Goal: Information Seeking & Learning: Learn about a topic

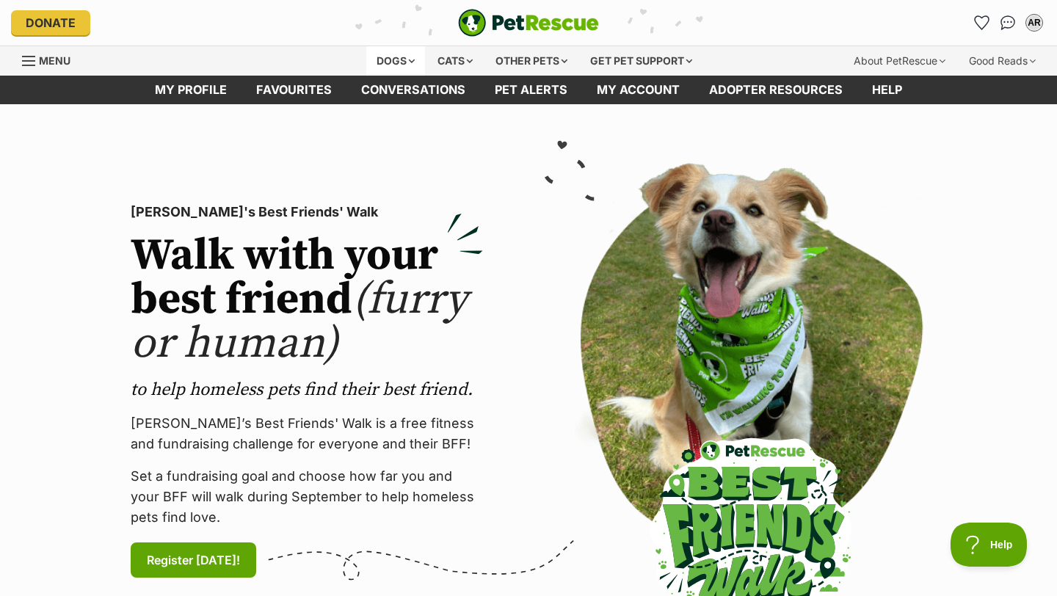
click at [390, 64] on div "Dogs" at bounding box center [395, 60] width 59 height 29
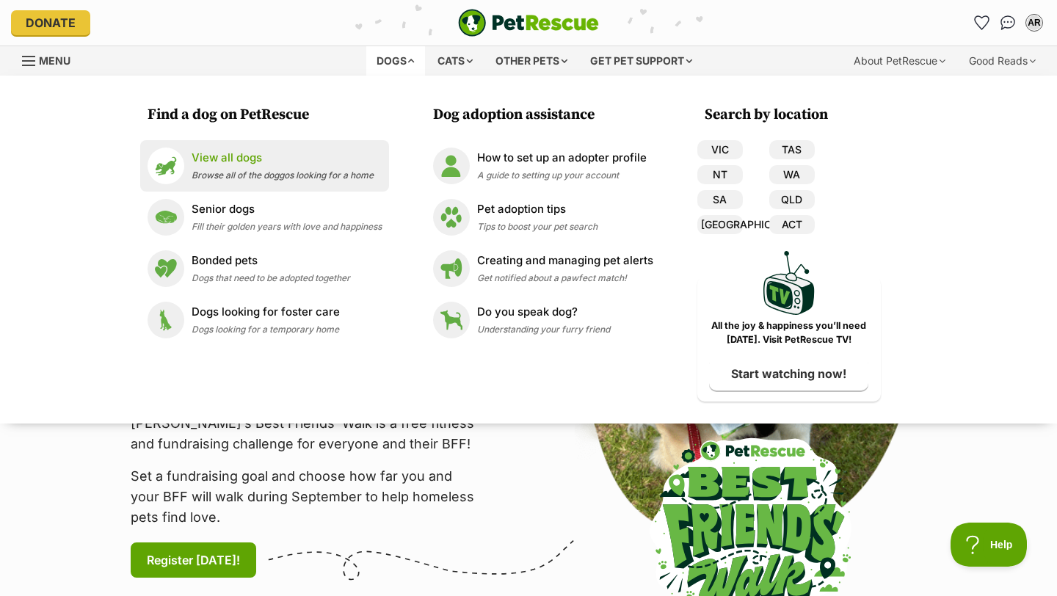
click at [316, 172] on span "Browse all of the doggos looking for a home" at bounding box center [283, 175] width 182 height 11
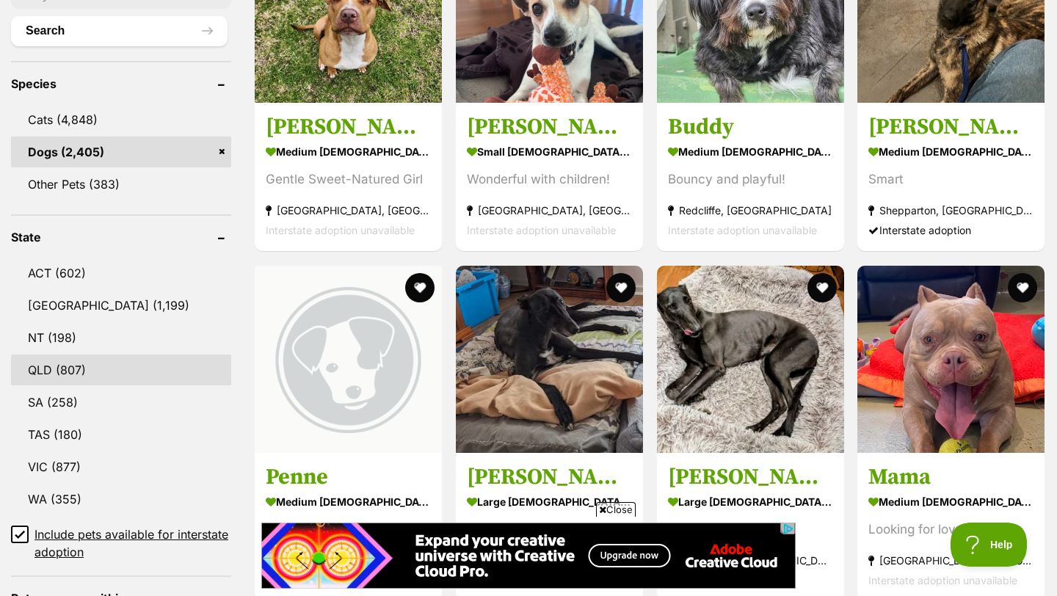
click at [67, 359] on link "QLD (807)" at bounding box center [121, 370] width 220 height 31
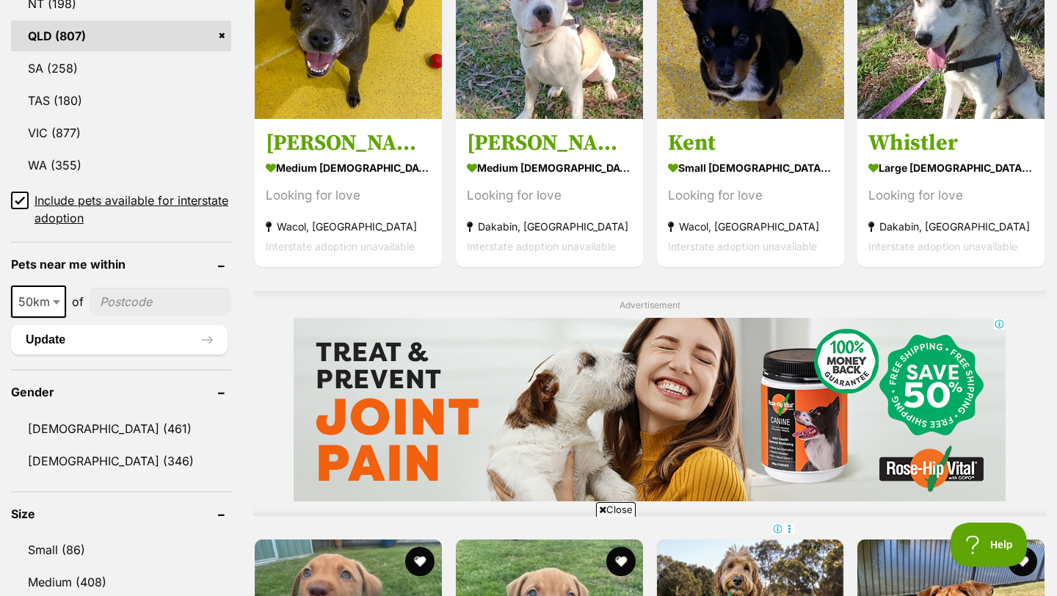
scroll to position [899, 0]
click at [60, 302] on span at bounding box center [58, 301] width 15 height 32
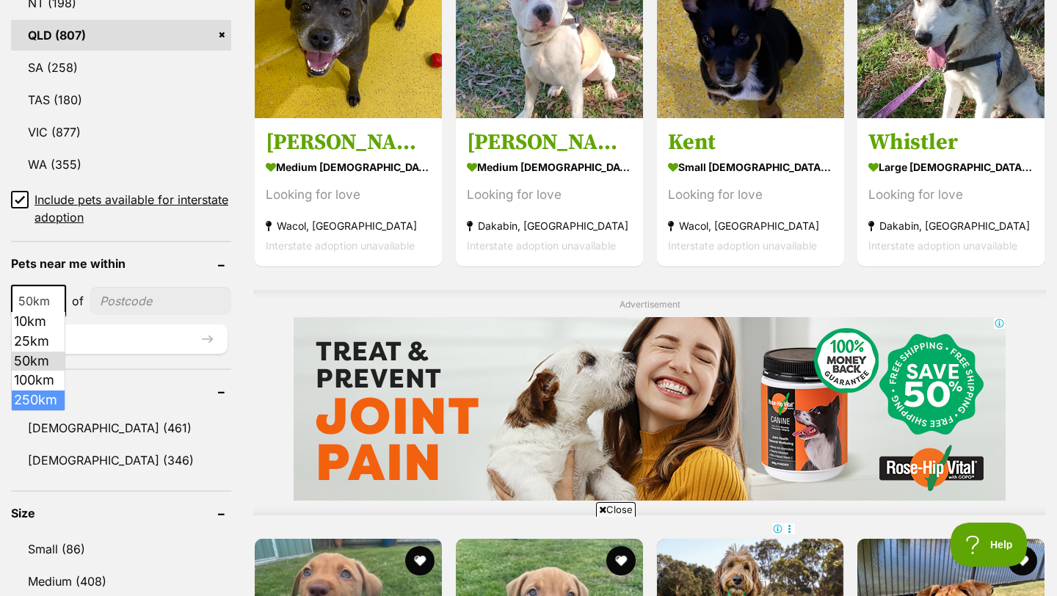
select select "250"
click at [139, 290] on input"] "postcode" at bounding box center [164, 301] width 134 height 28
type input"] "4170"
click at [134, 347] on button "Update" at bounding box center [119, 339] width 217 height 29
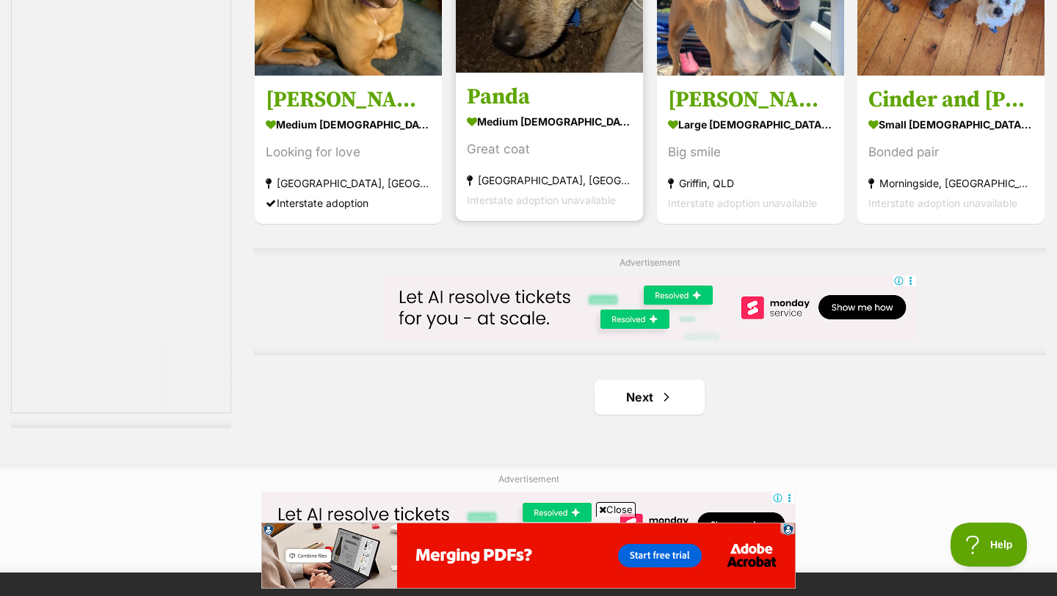
scroll to position [2397, 0]
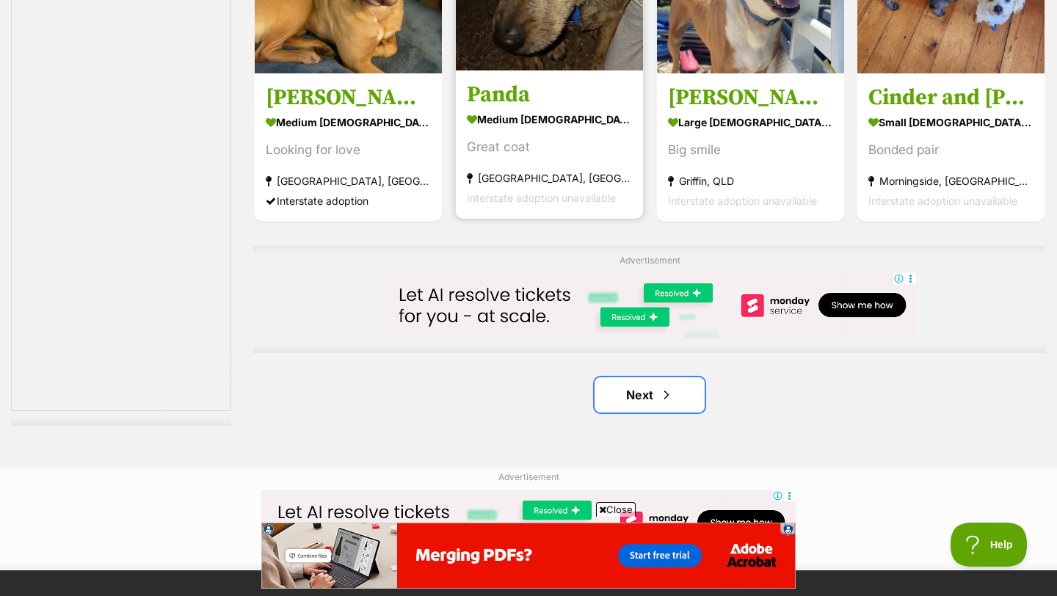
click at [638, 409] on link "Next" at bounding box center [650, 394] width 110 height 35
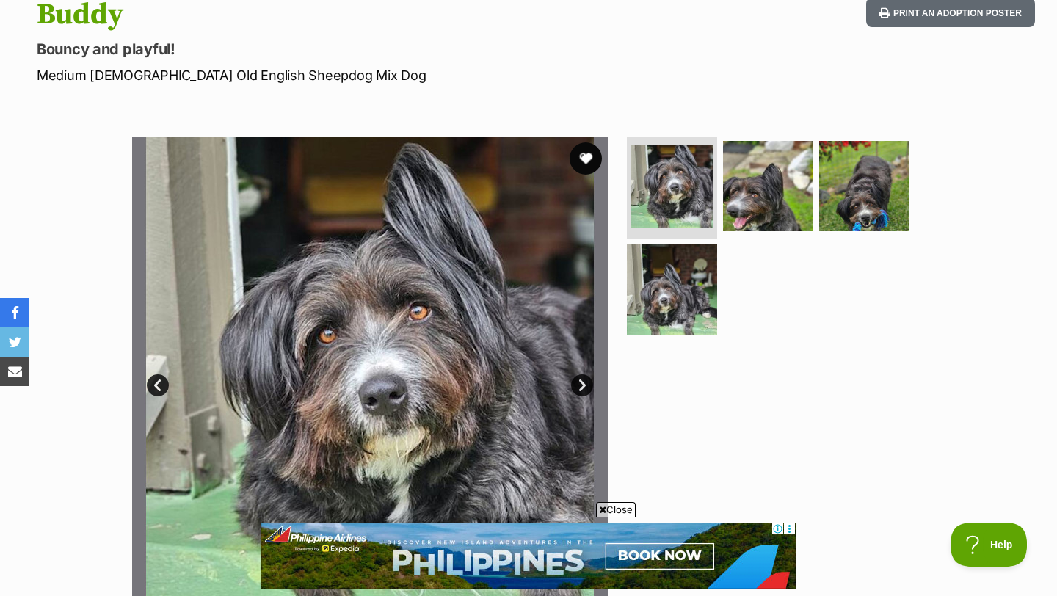
scroll to position [144, 0]
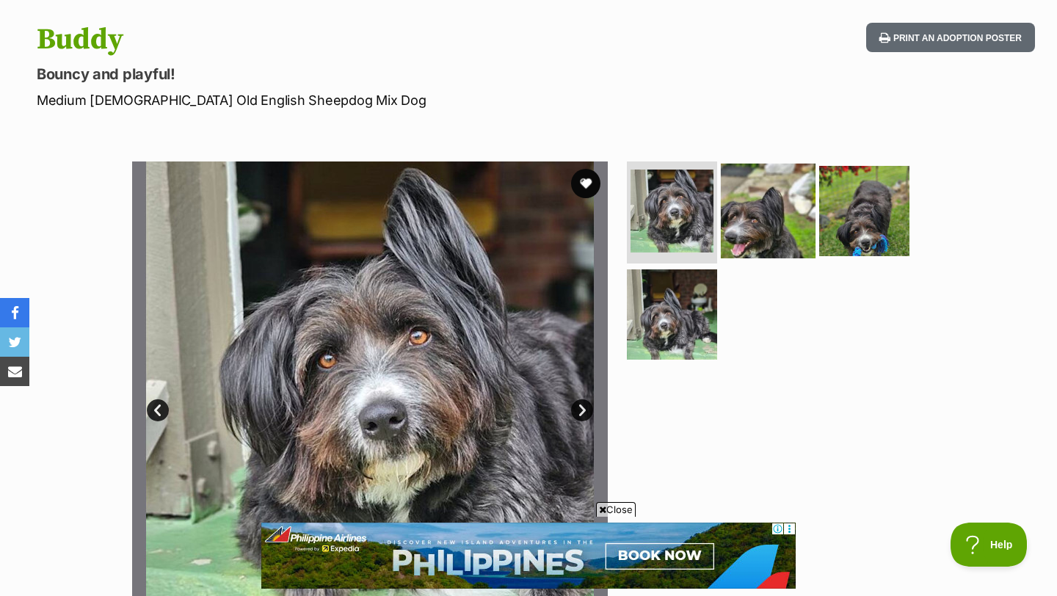
click at [756, 210] on img at bounding box center [768, 210] width 95 height 95
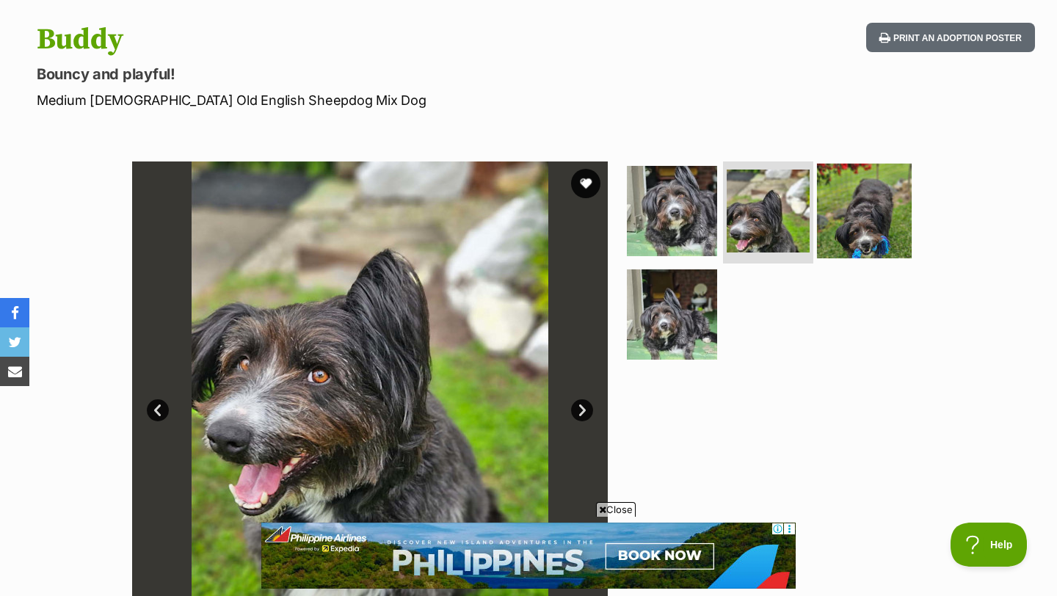
click at [892, 200] on img at bounding box center [864, 210] width 95 height 95
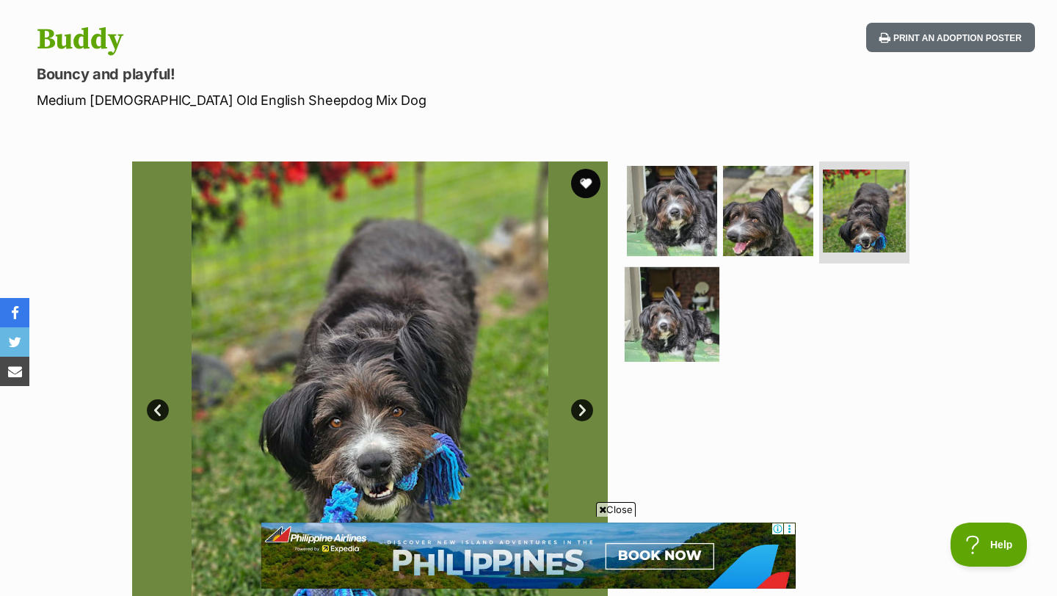
click at [683, 317] on img at bounding box center [672, 314] width 95 height 95
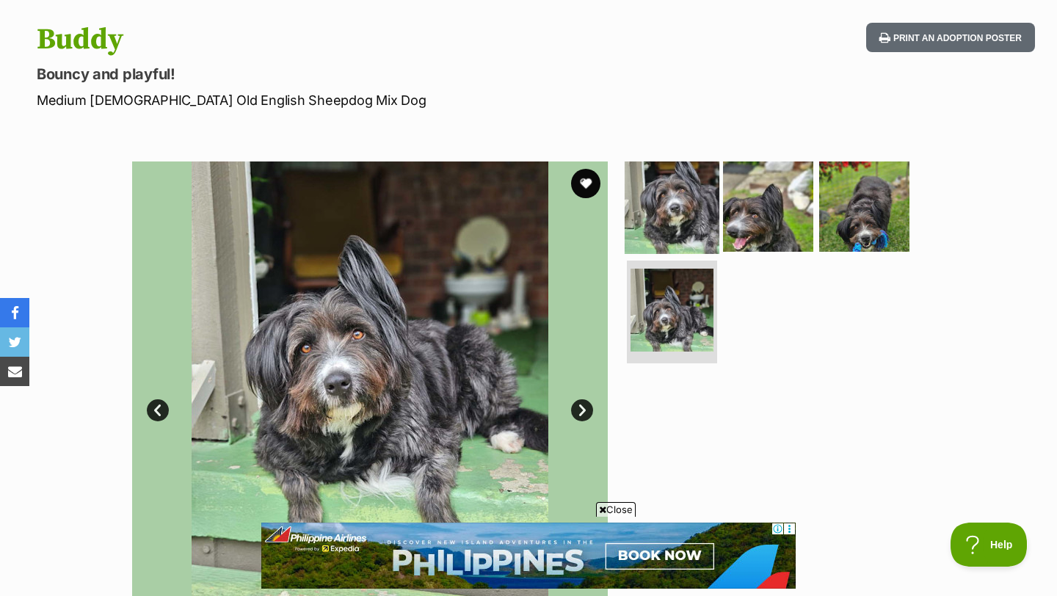
click at [671, 200] on img at bounding box center [672, 206] width 95 height 95
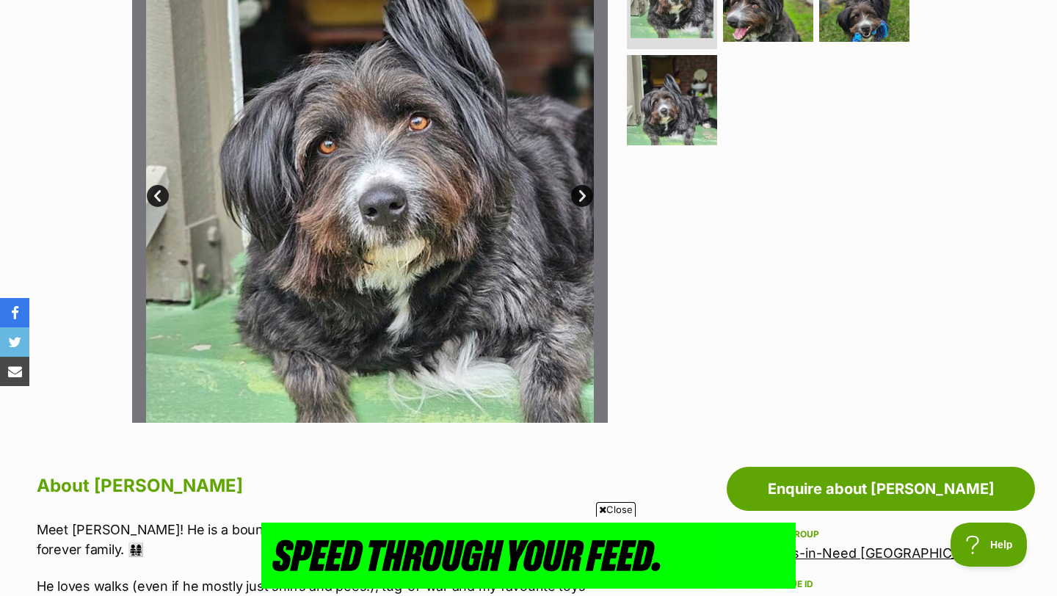
scroll to position [178, 0]
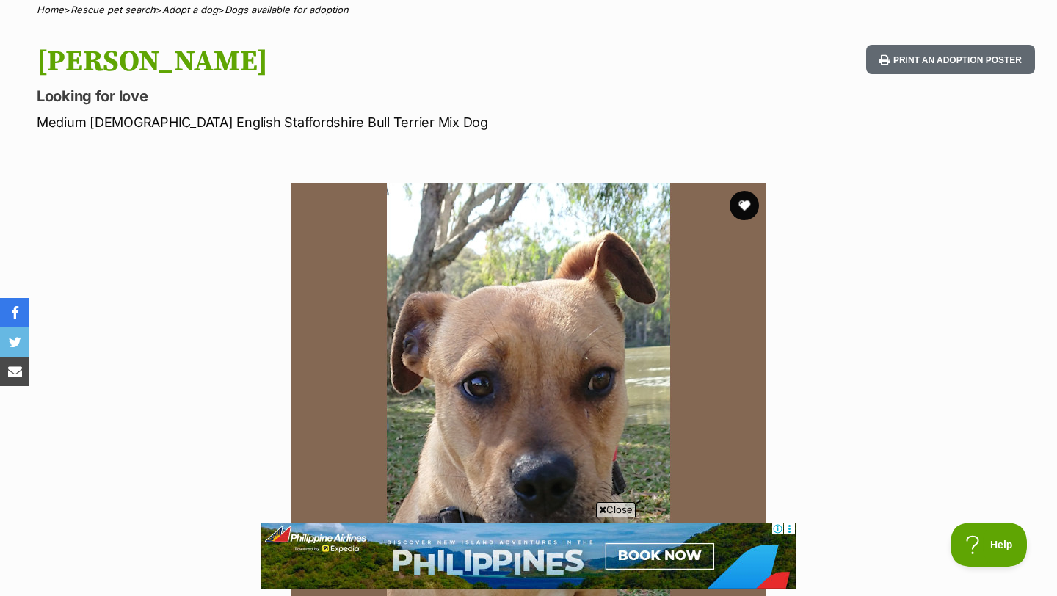
scroll to position [113, 0]
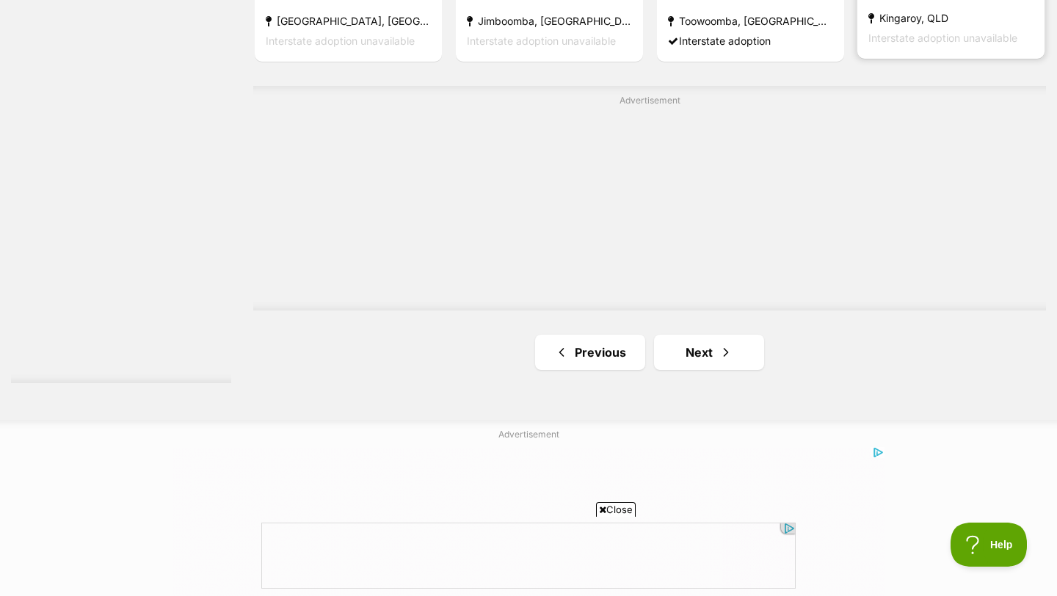
scroll to position [2575, 0]
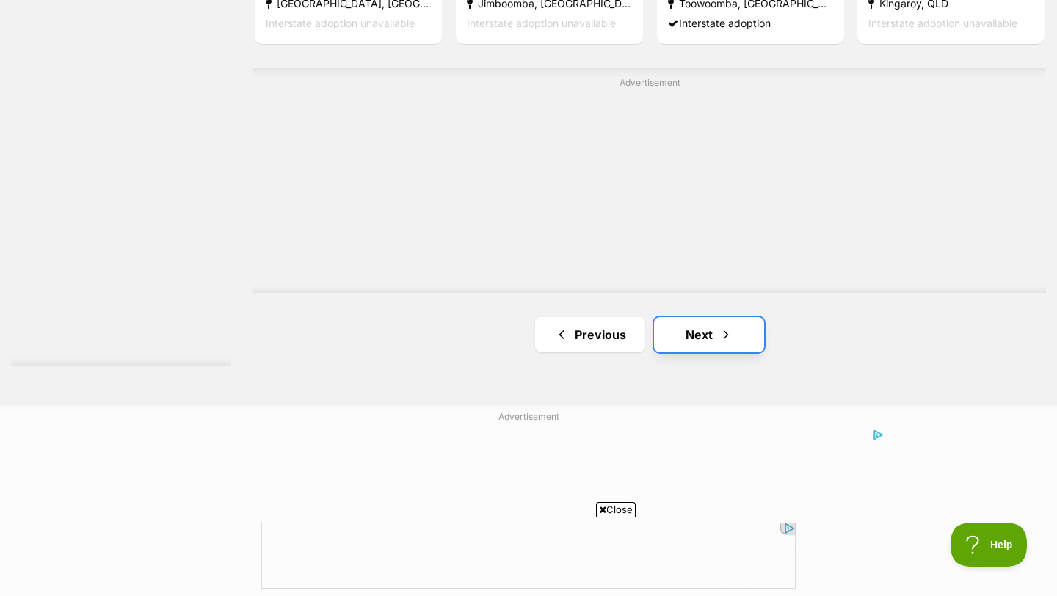
click at [723, 333] on span "Next page" at bounding box center [726, 335] width 15 height 18
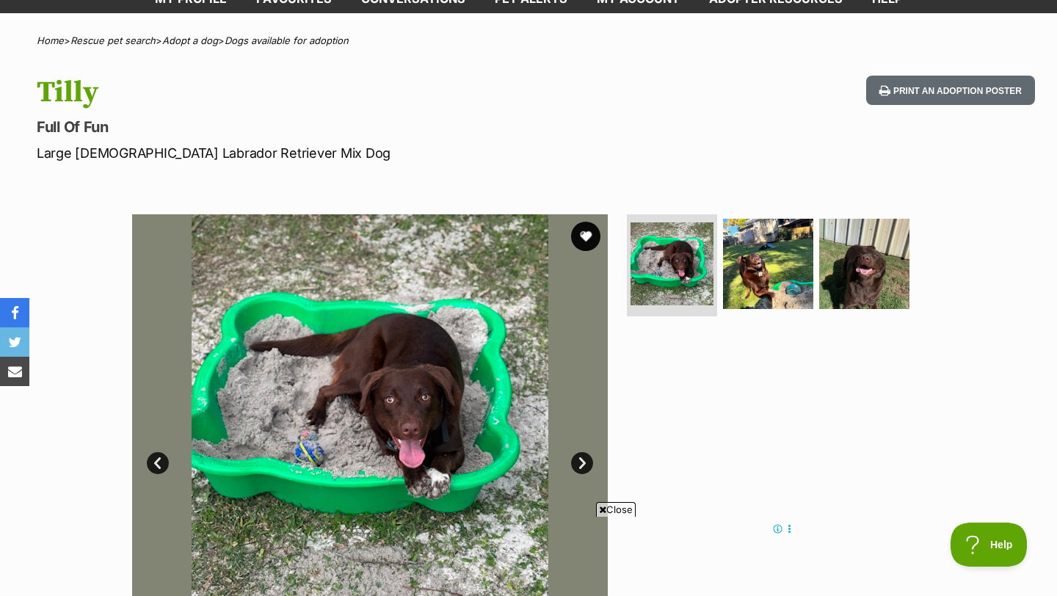
scroll to position [107, 0]
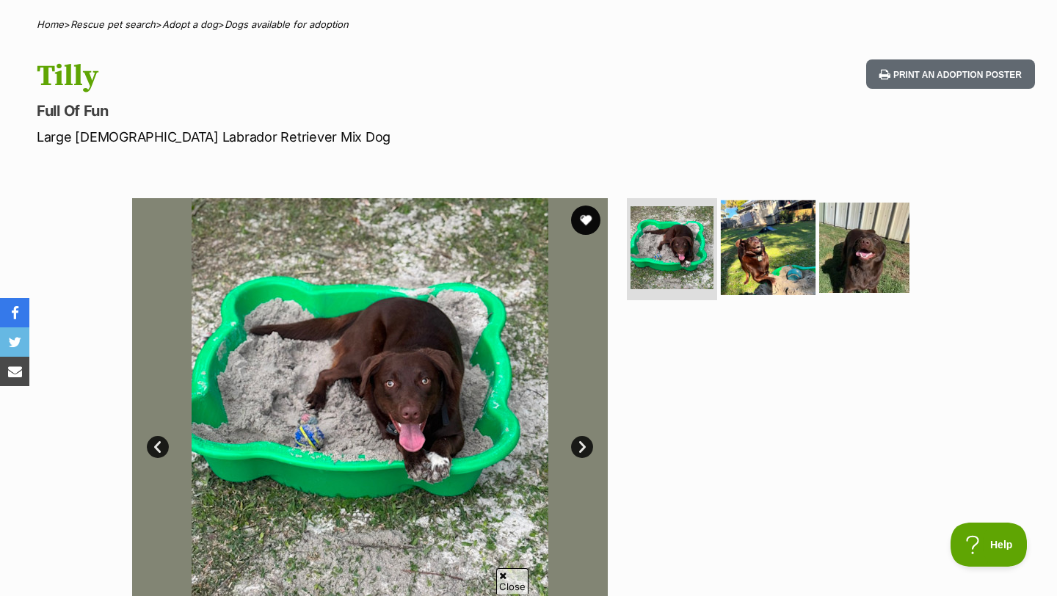
click at [763, 267] on img at bounding box center [768, 247] width 95 height 95
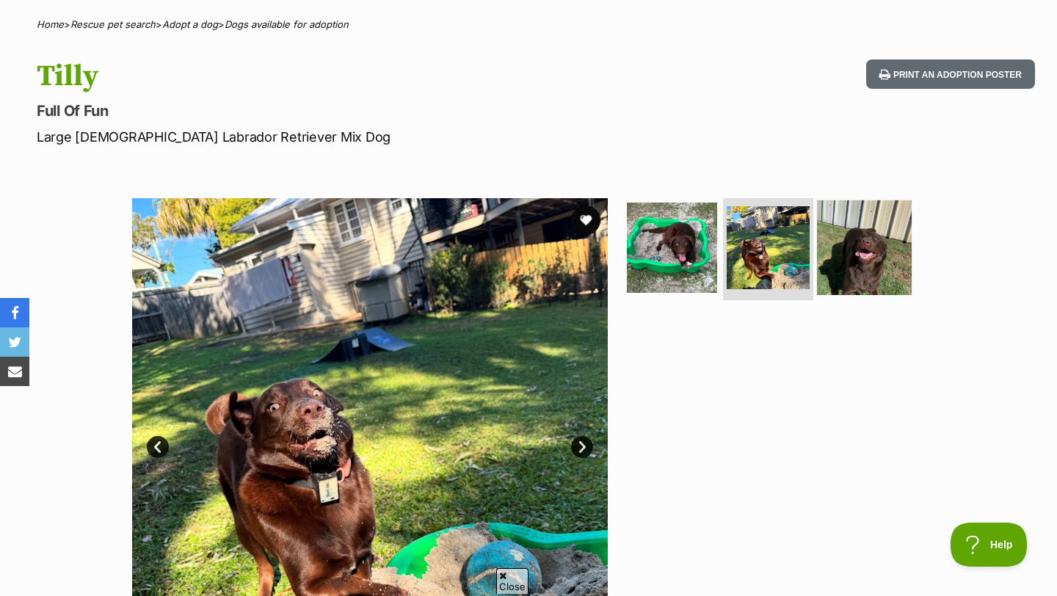
scroll to position [0, 0]
click at [861, 234] on img at bounding box center [864, 247] width 95 height 95
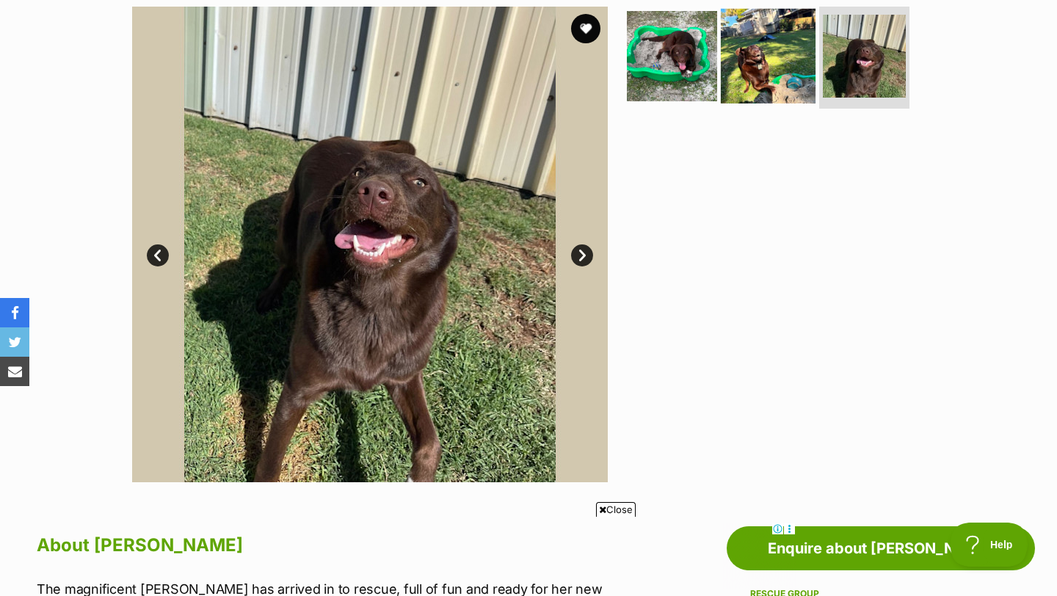
scroll to position [206, 0]
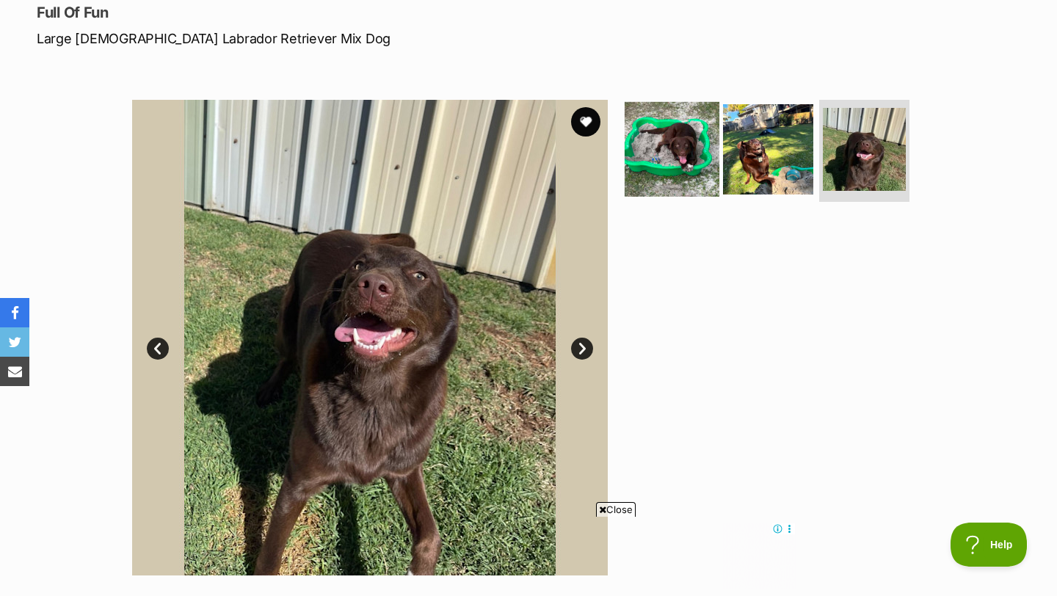
click at [666, 176] on img at bounding box center [672, 148] width 95 height 95
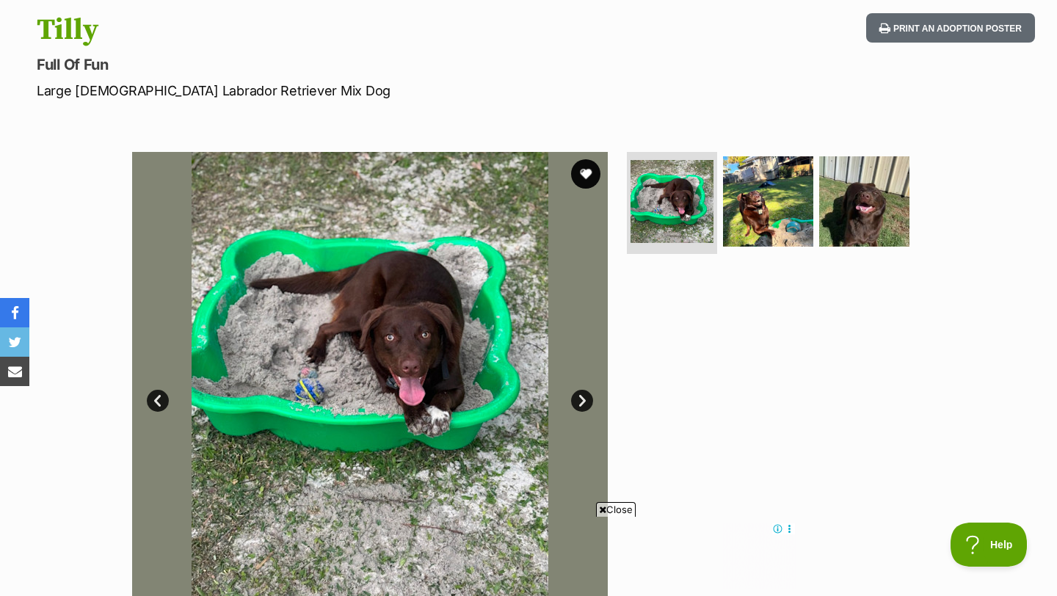
scroll to position [0, 0]
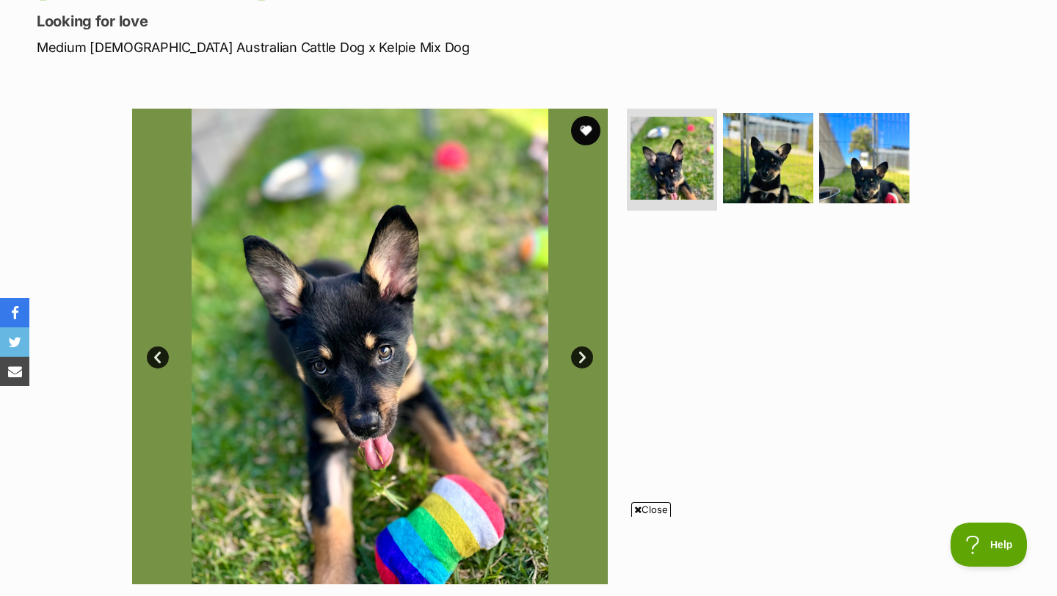
scroll to position [193, 0]
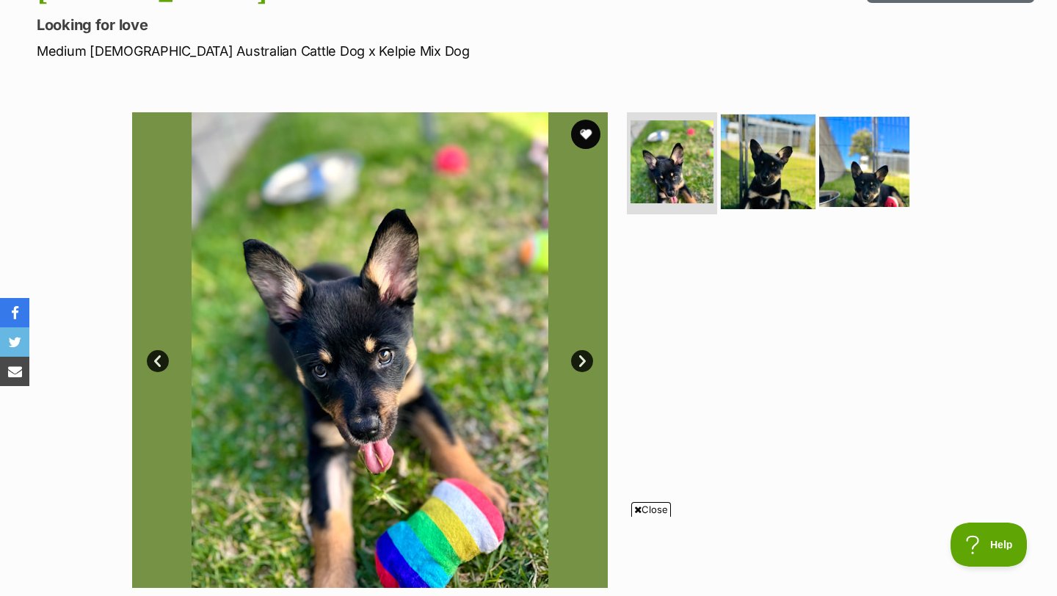
click at [759, 176] on img at bounding box center [768, 161] width 95 height 95
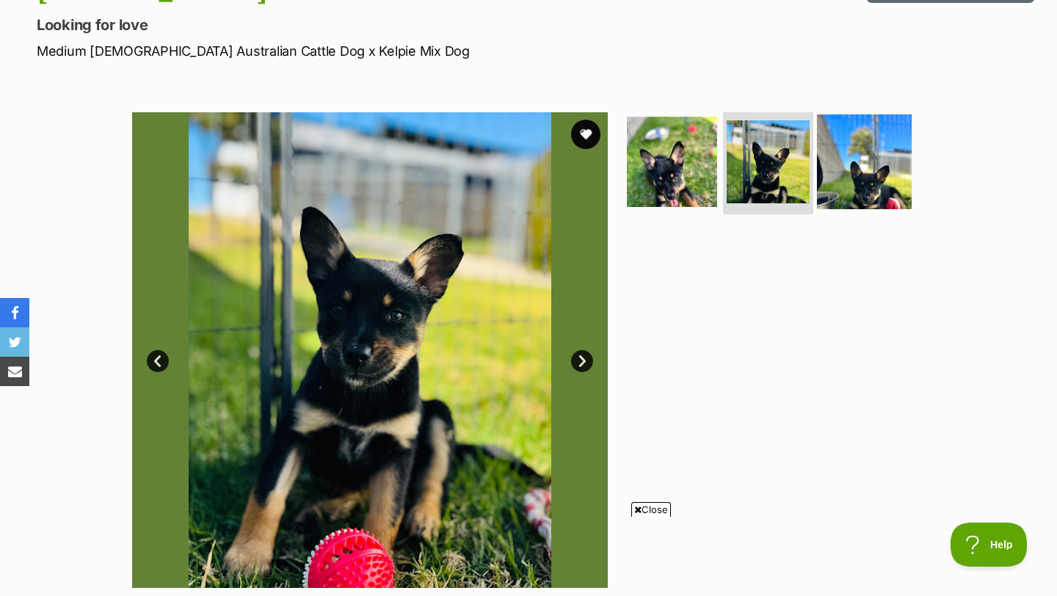
click at [858, 172] on img at bounding box center [864, 161] width 95 height 95
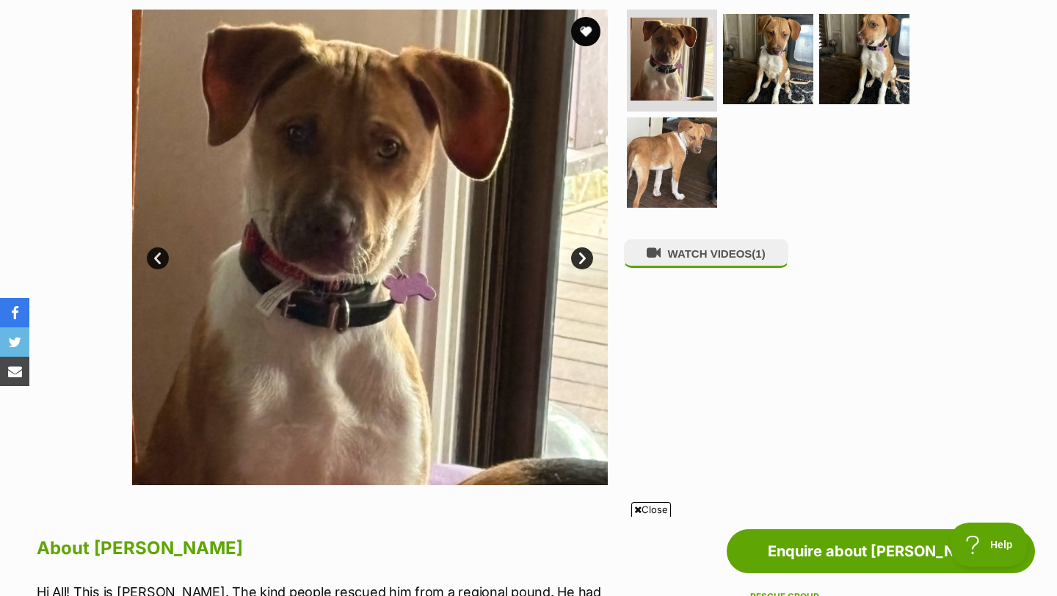
scroll to position [247, 0]
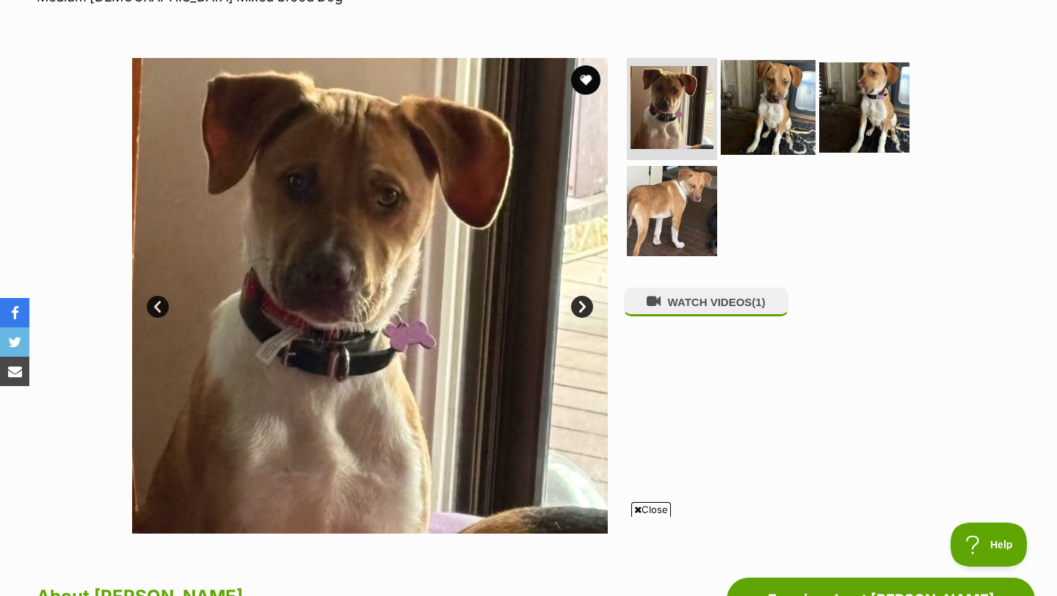
click at [749, 141] on img at bounding box center [768, 106] width 95 height 95
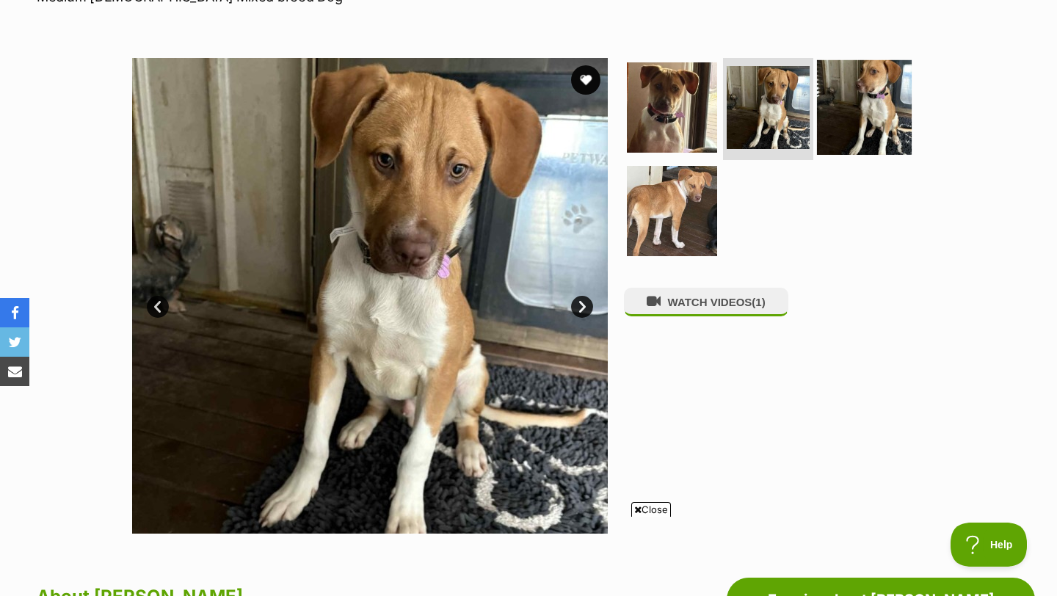
click at [881, 117] on img at bounding box center [864, 106] width 95 height 95
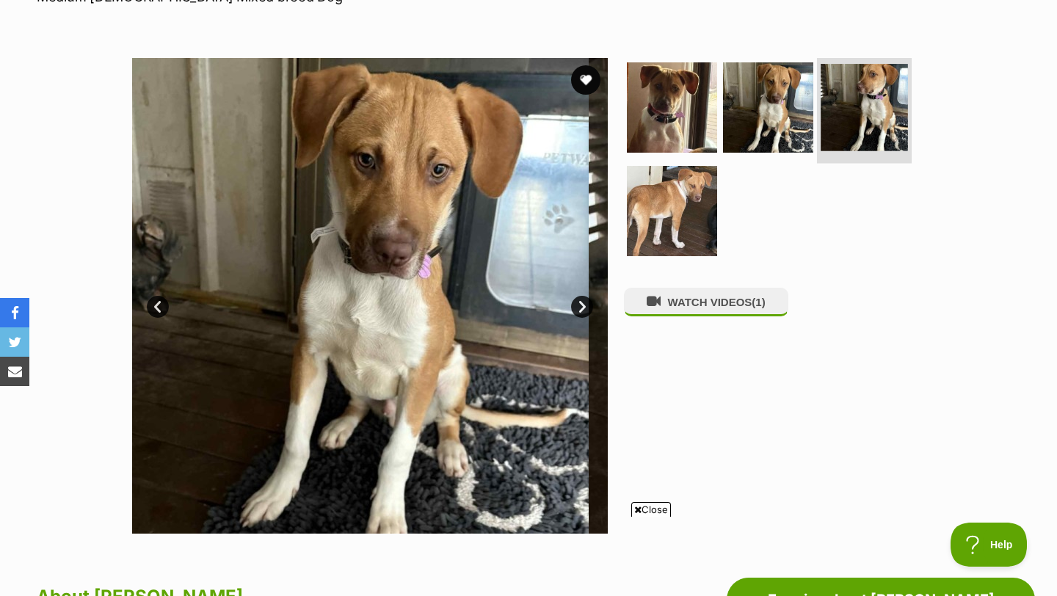
scroll to position [0, 0]
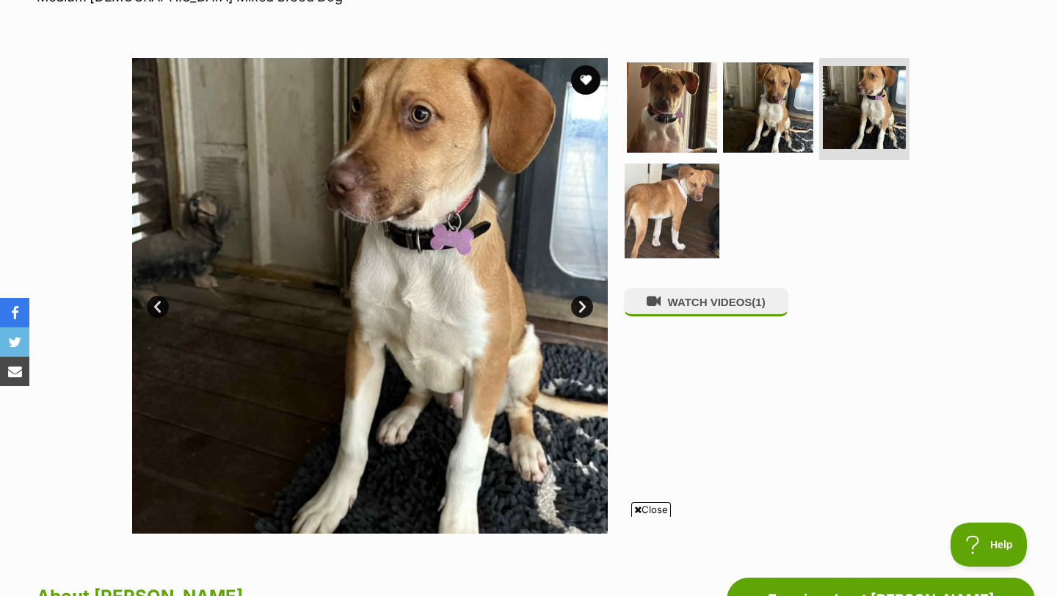
click at [673, 206] on img at bounding box center [672, 211] width 95 height 95
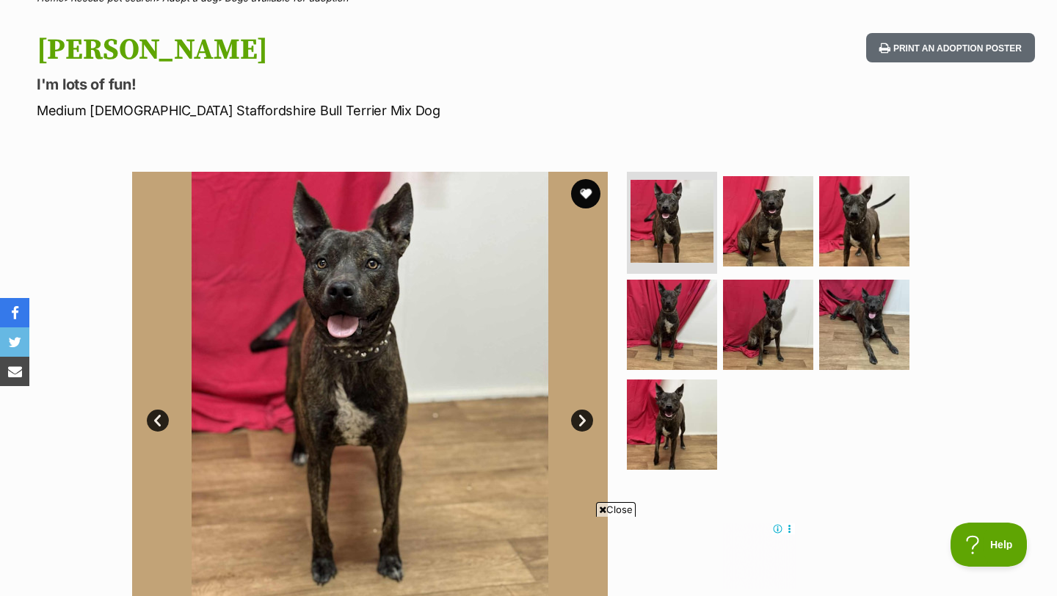
scroll to position [135, 0]
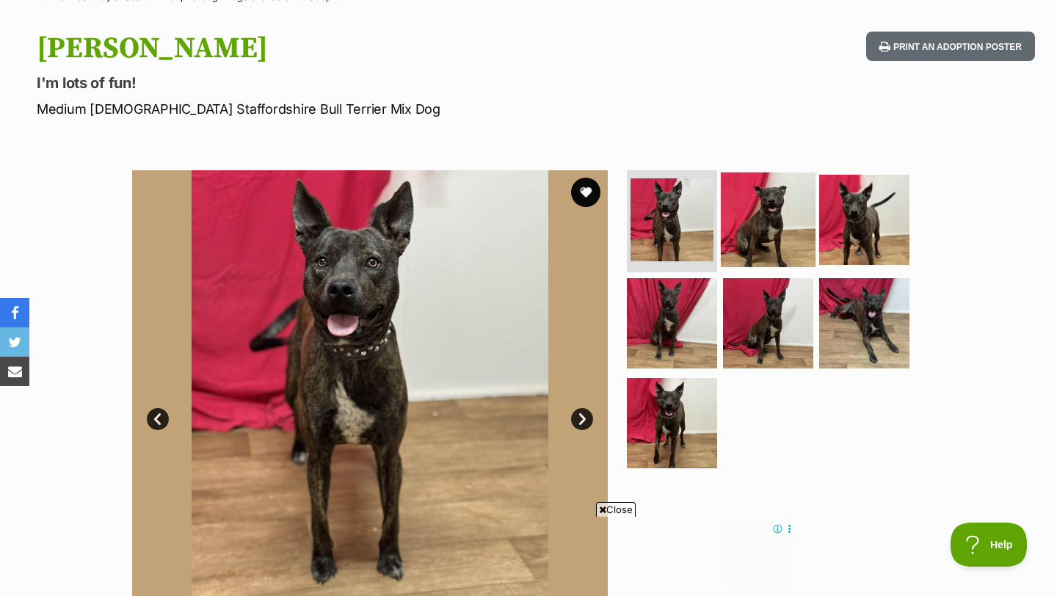
click at [789, 215] on img at bounding box center [768, 219] width 95 height 95
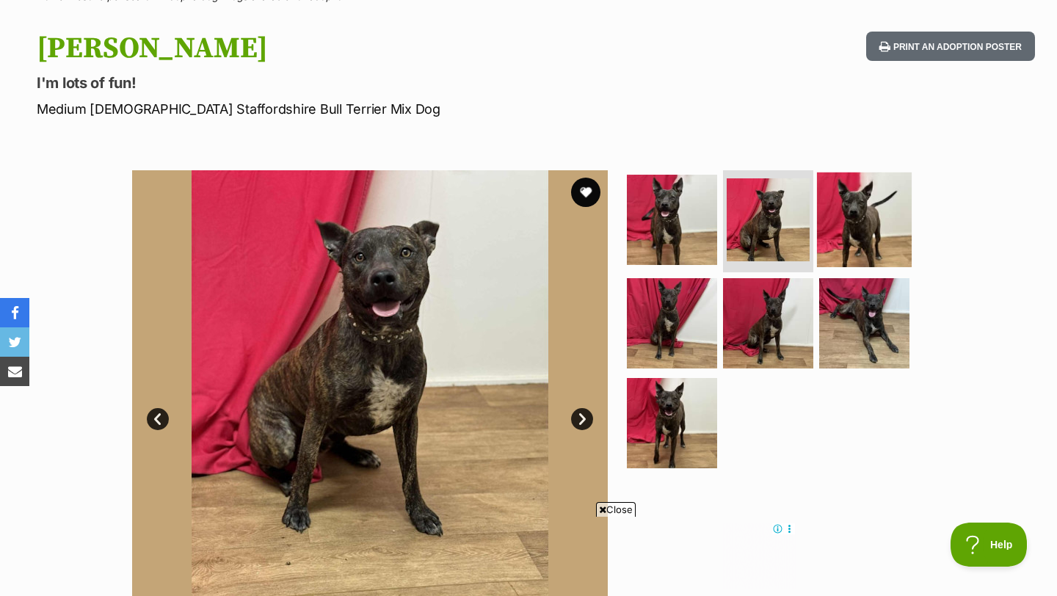
click at [855, 224] on img at bounding box center [864, 219] width 95 height 95
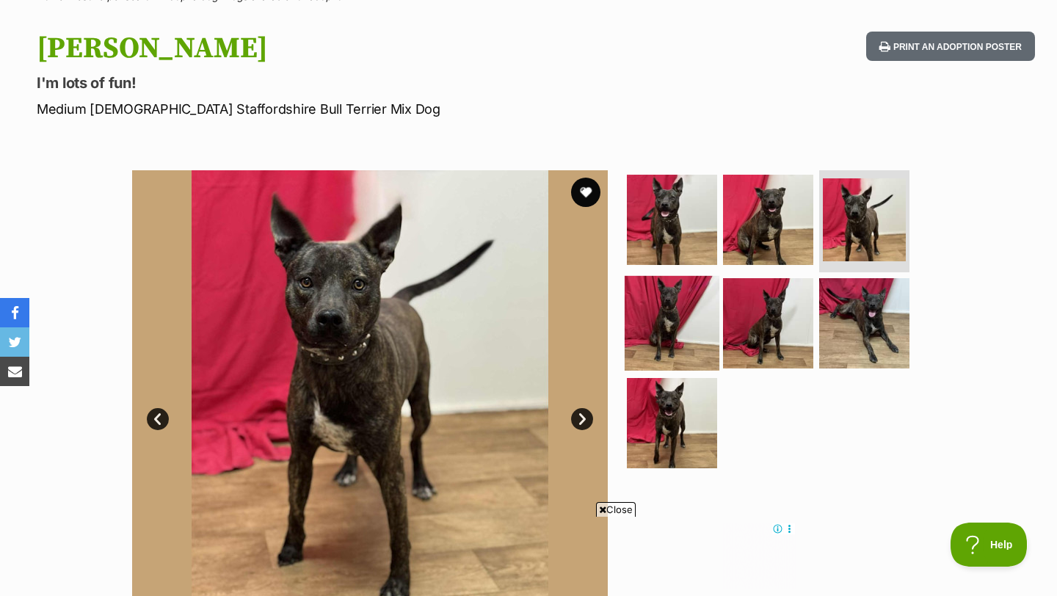
click at [655, 303] on img at bounding box center [672, 323] width 95 height 95
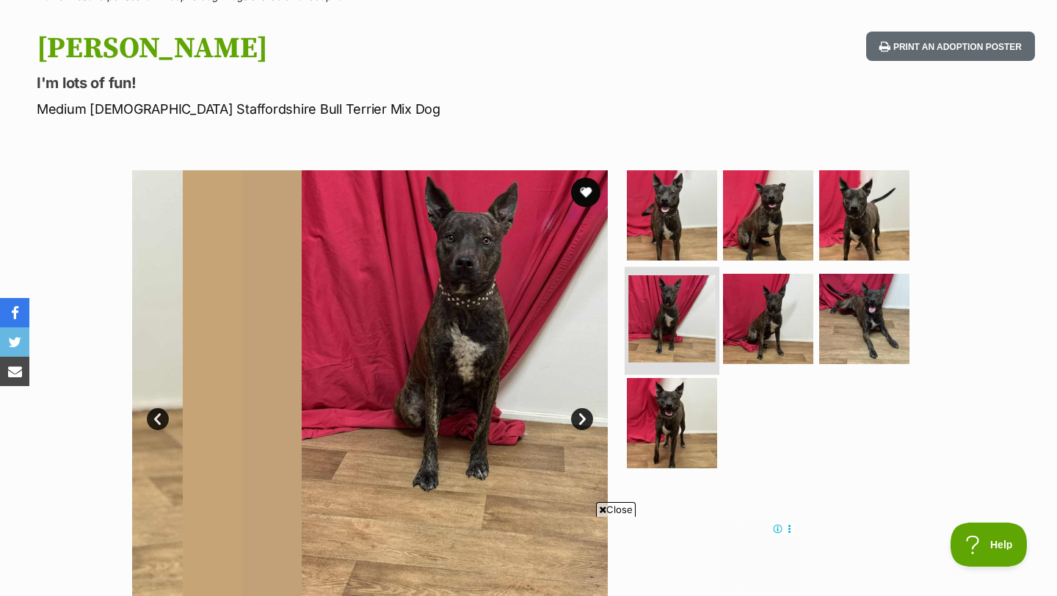
scroll to position [0, 0]
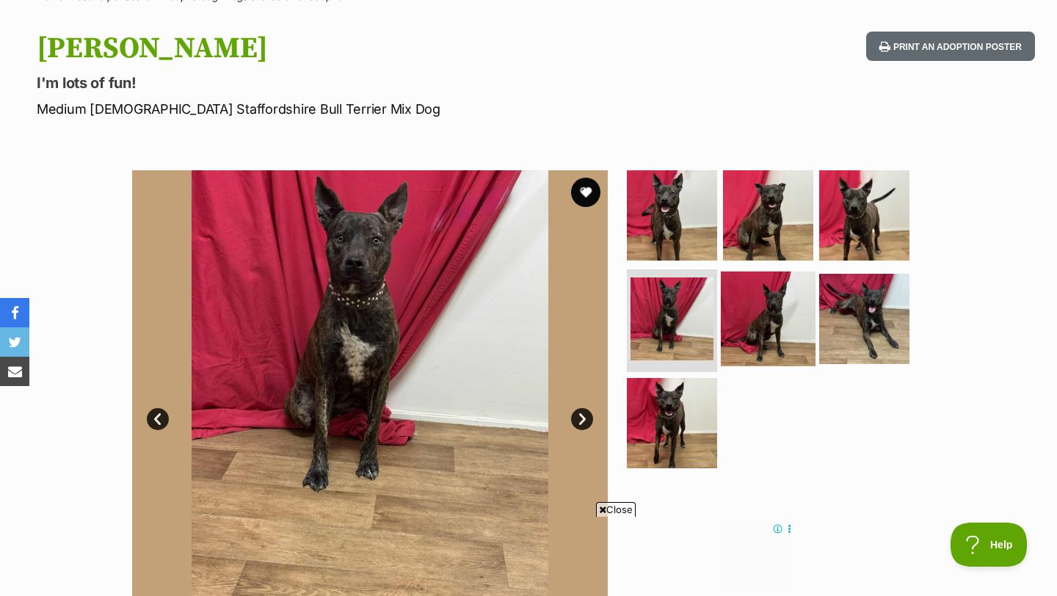
click at [767, 319] on img at bounding box center [768, 319] width 95 height 95
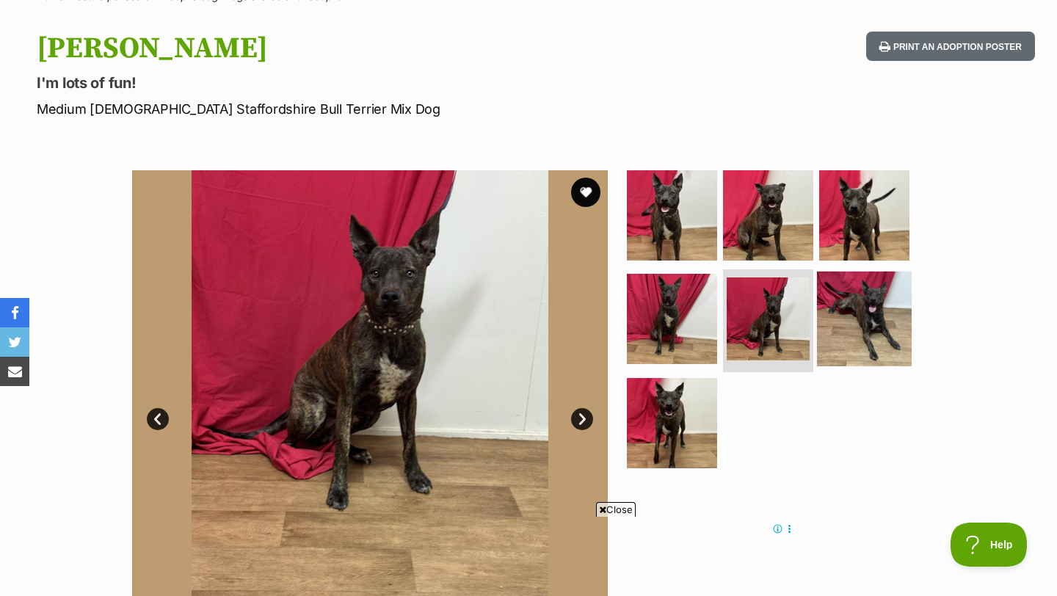
click at [875, 311] on img at bounding box center [864, 319] width 95 height 95
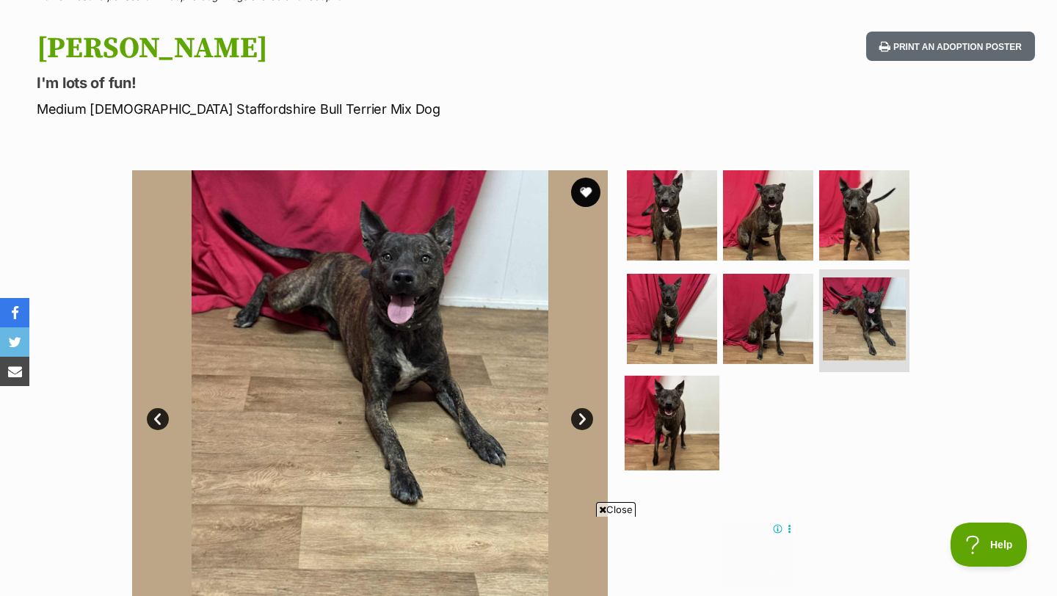
click at [689, 413] on img at bounding box center [672, 423] width 95 height 95
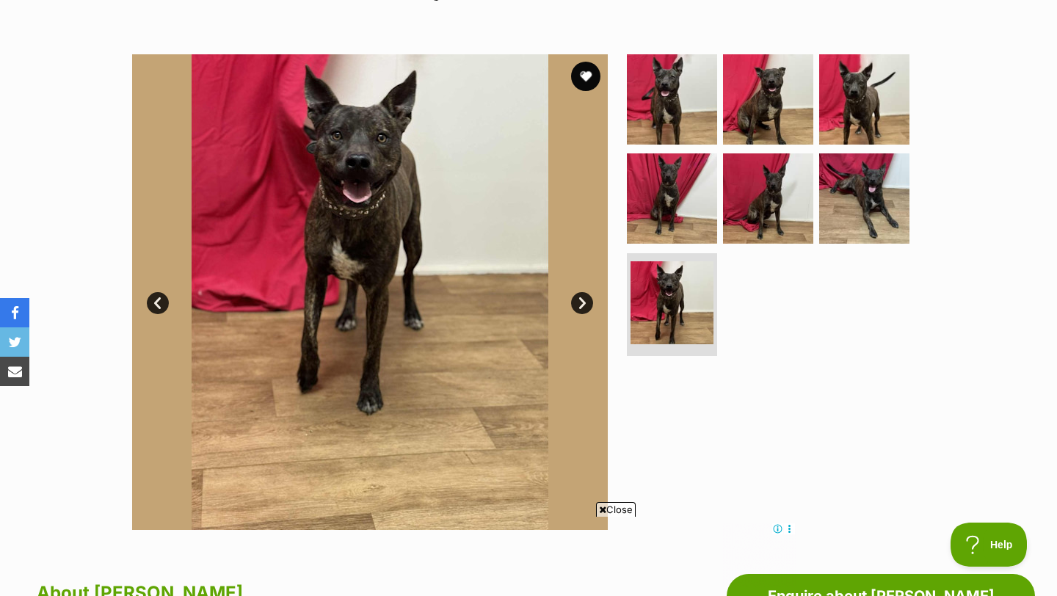
scroll to position [250, 0]
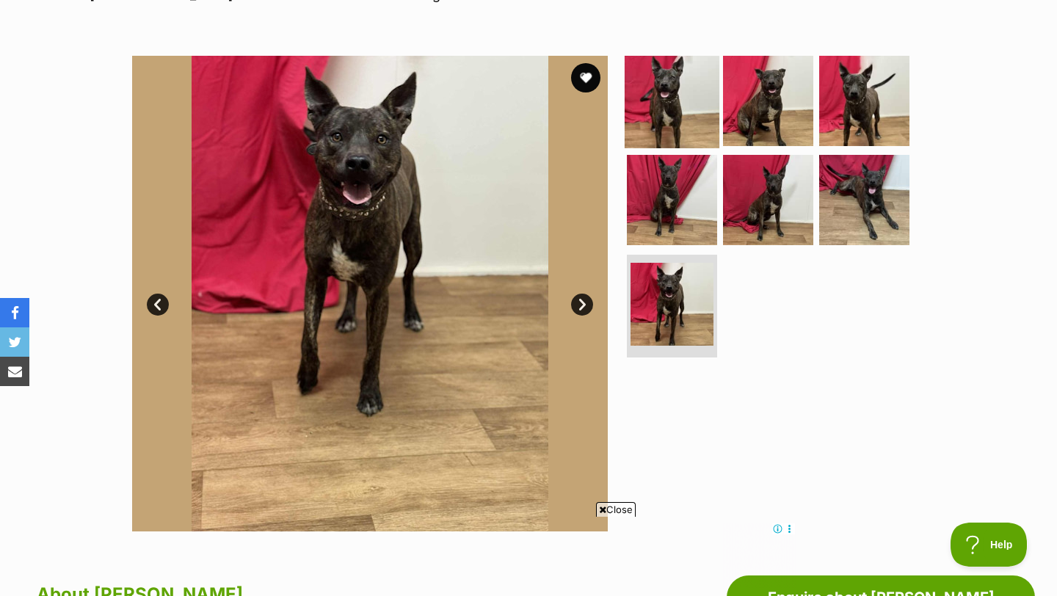
click at [644, 96] on img at bounding box center [672, 100] width 95 height 95
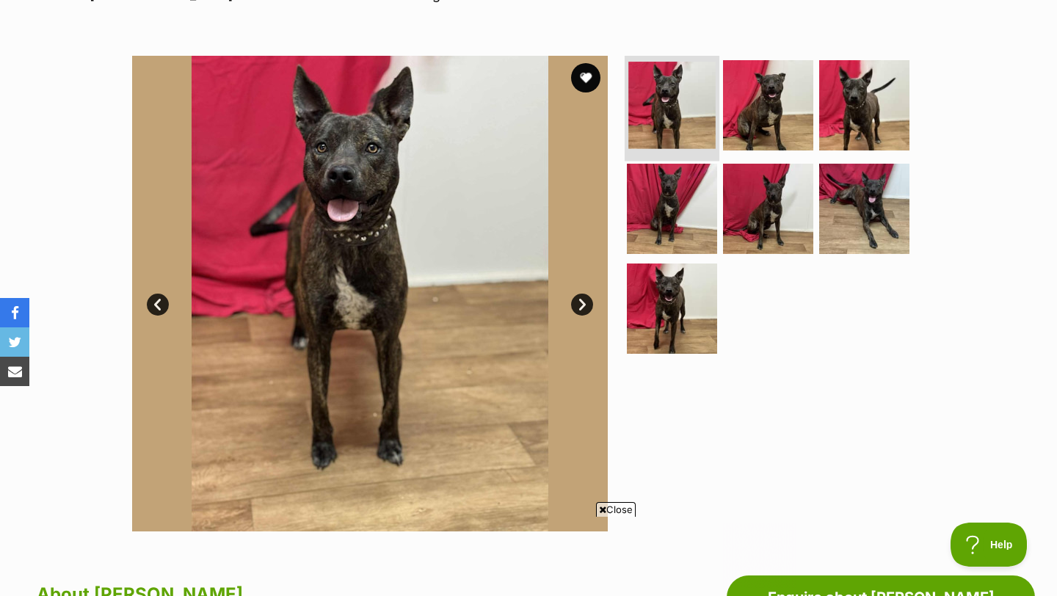
scroll to position [0, 0]
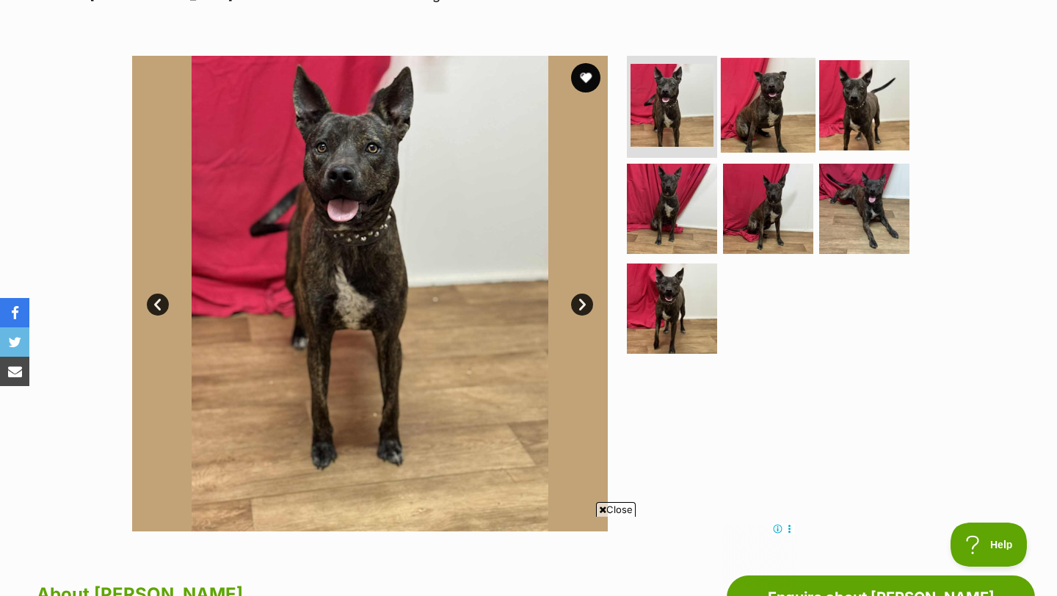
click at [775, 111] on img at bounding box center [768, 104] width 95 height 95
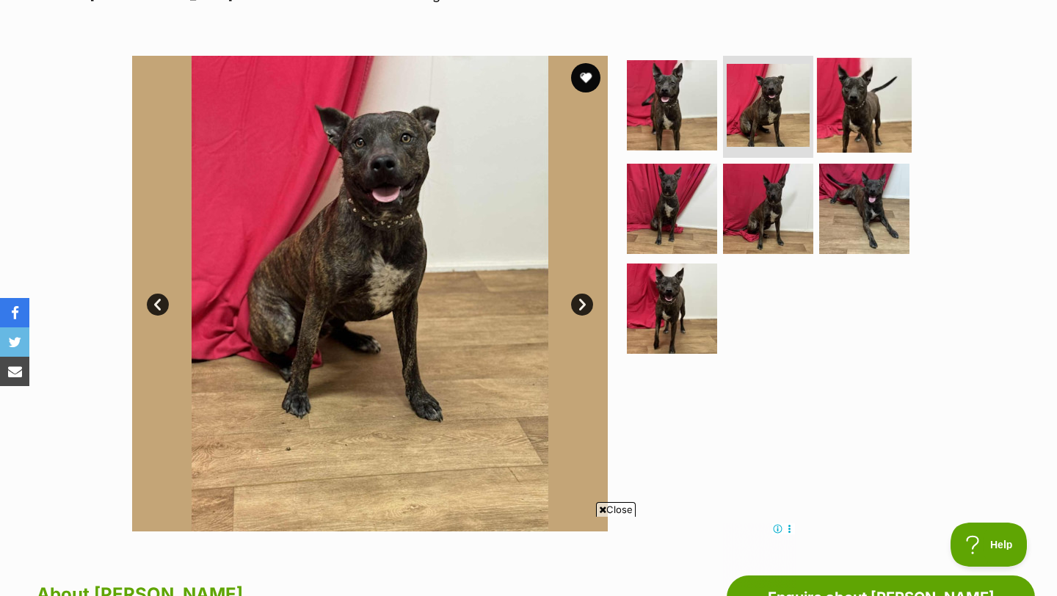
click at [887, 96] on img at bounding box center [864, 104] width 95 height 95
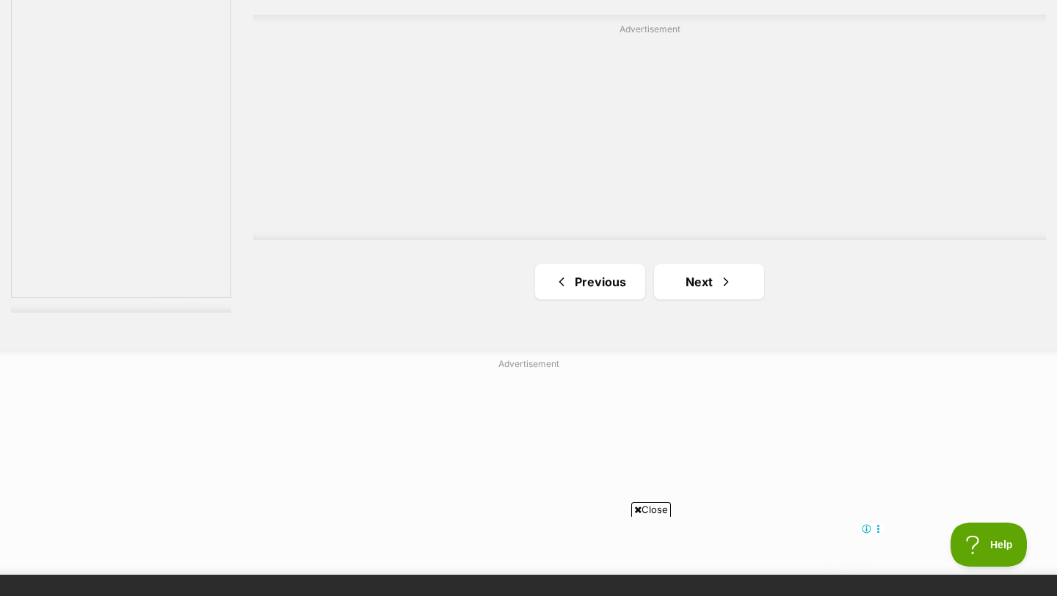
scroll to position [2726, 0]
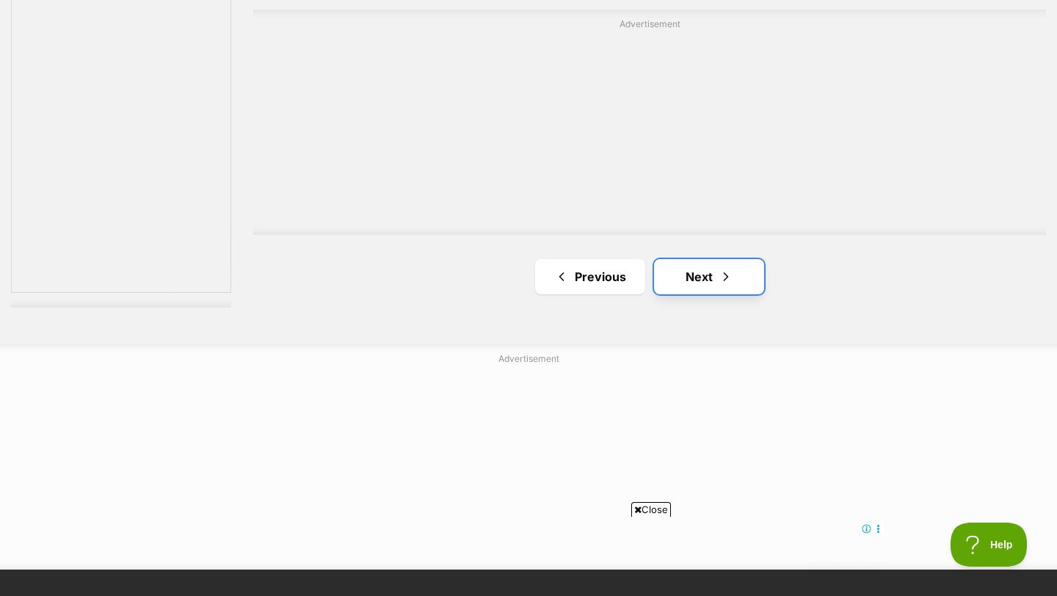
click at [726, 284] on span "Next page" at bounding box center [726, 277] width 15 height 18
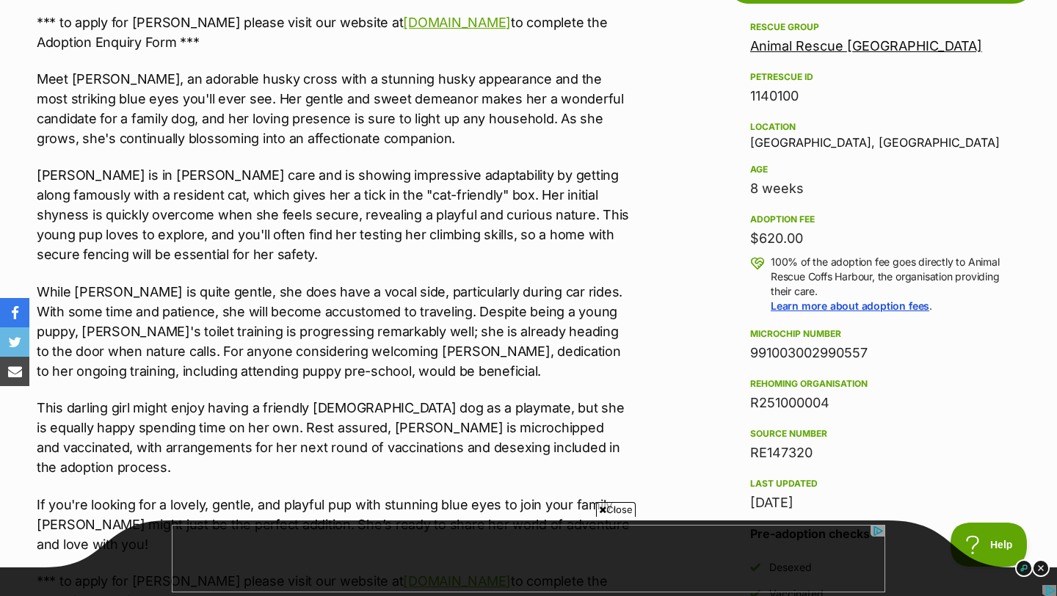
click at [609, 509] on span "Close" at bounding box center [616, 509] width 40 height 15
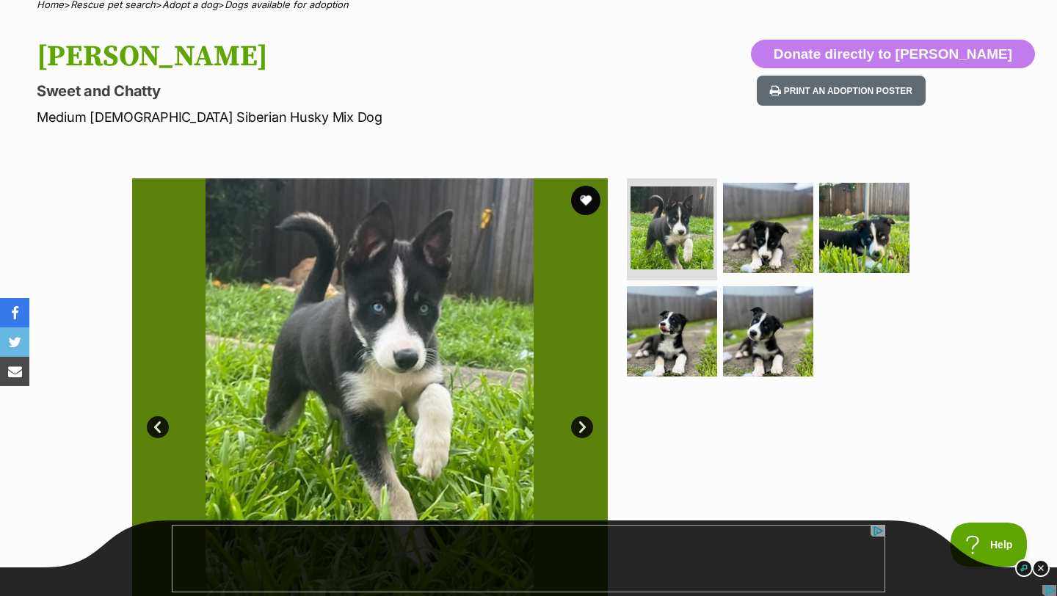
scroll to position [136, 0]
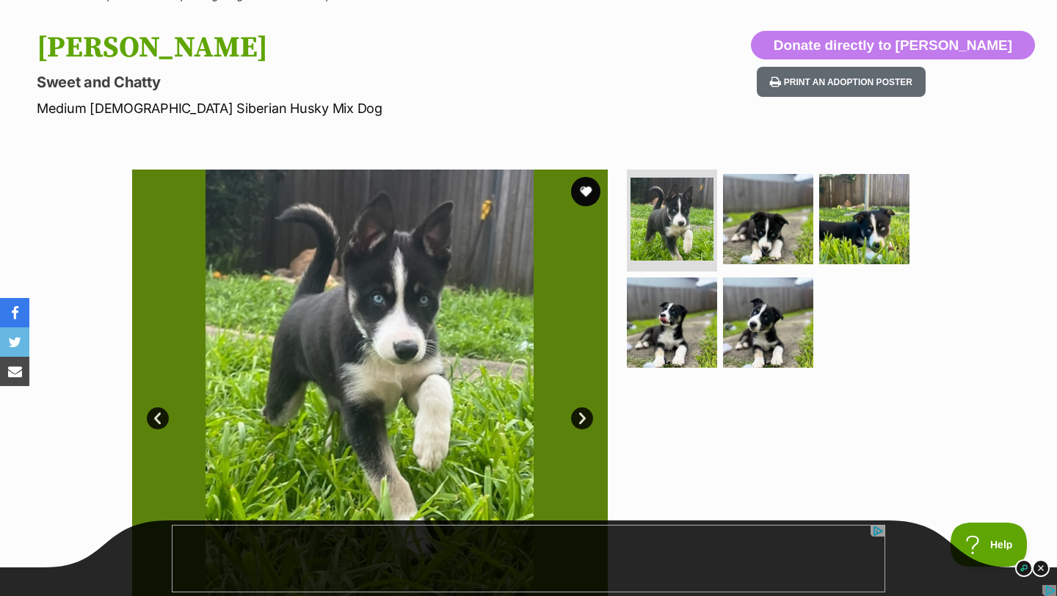
click at [401, 390] on img at bounding box center [370, 408] width 476 height 476
click at [748, 235] on img at bounding box center [768, 218] width 95 height 95
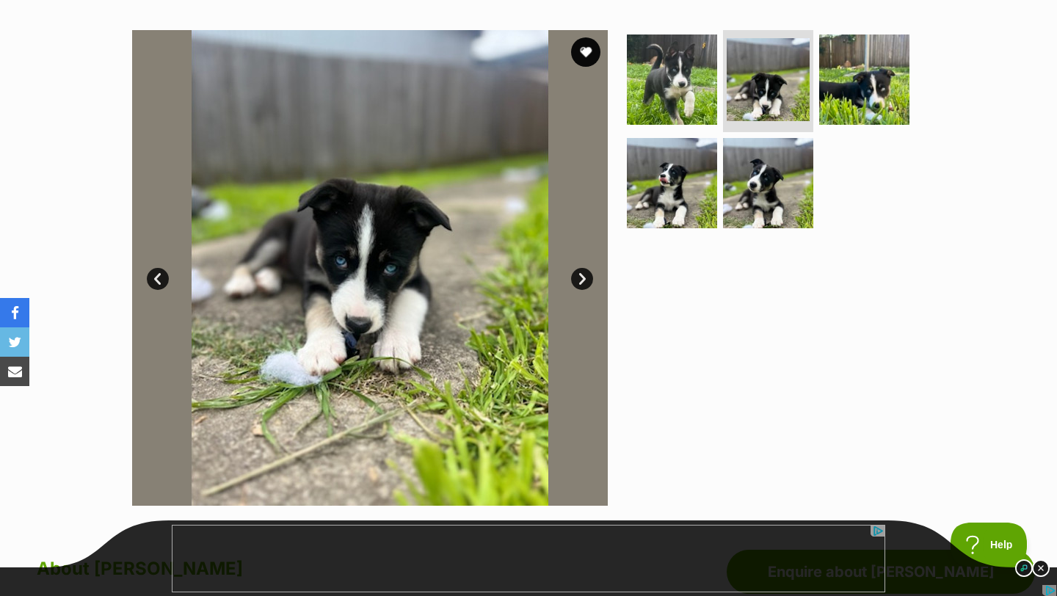
scroll to position [286, 0]
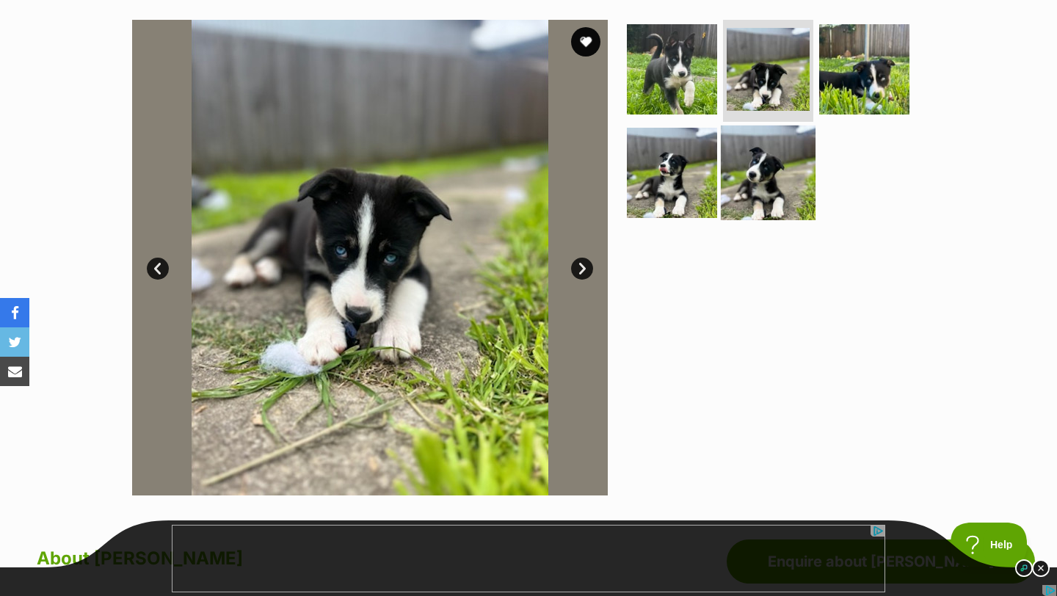
click at [765, 181] on img at bounding box center [768, 173] width 95 height 95
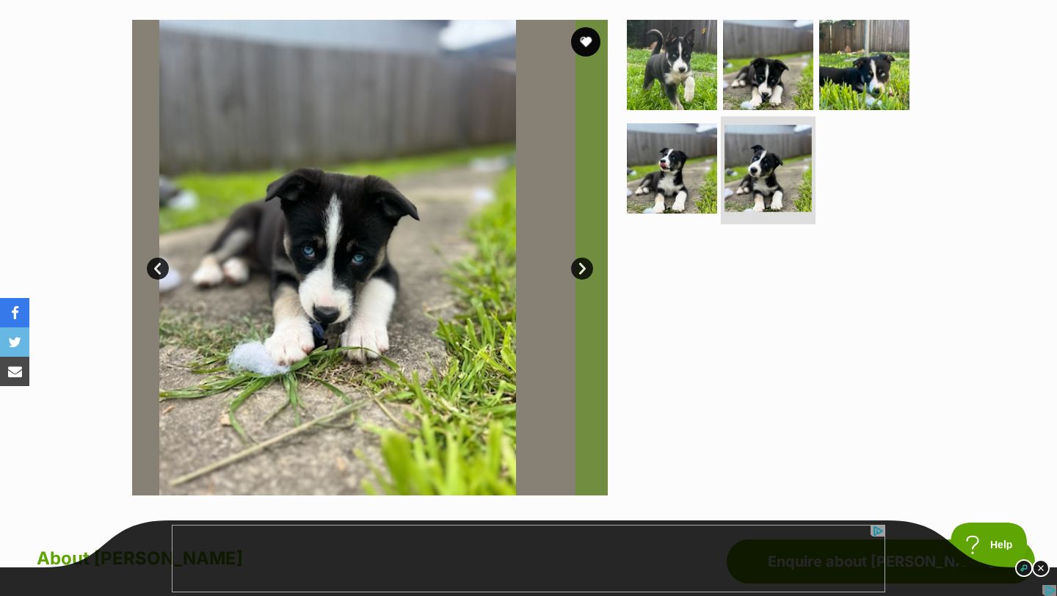
scroll to position [0, 0]
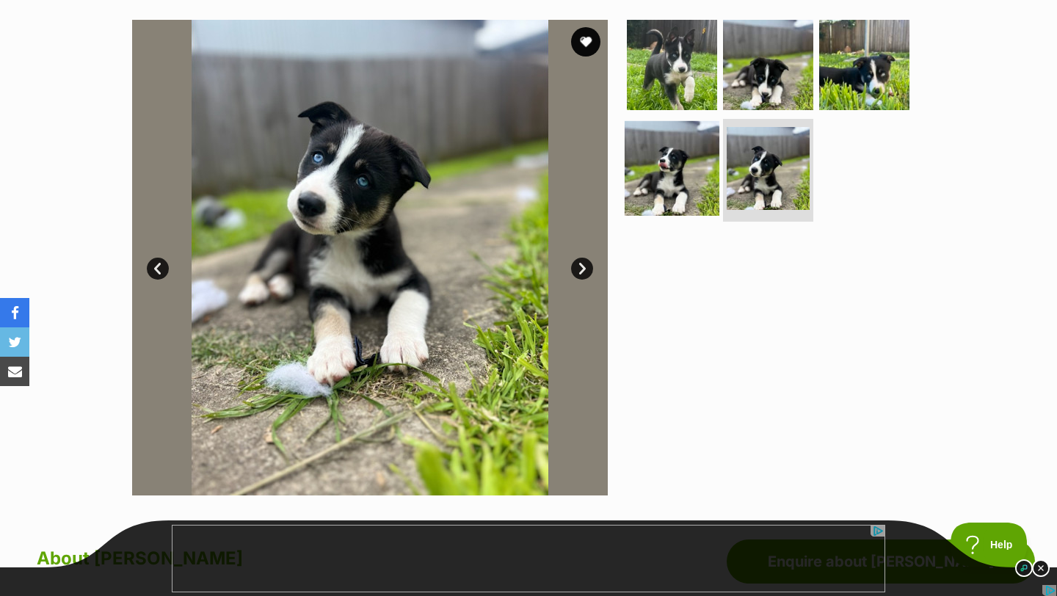
click at [676, 175] on img at bounding box center [672, 168] width 95 height 95
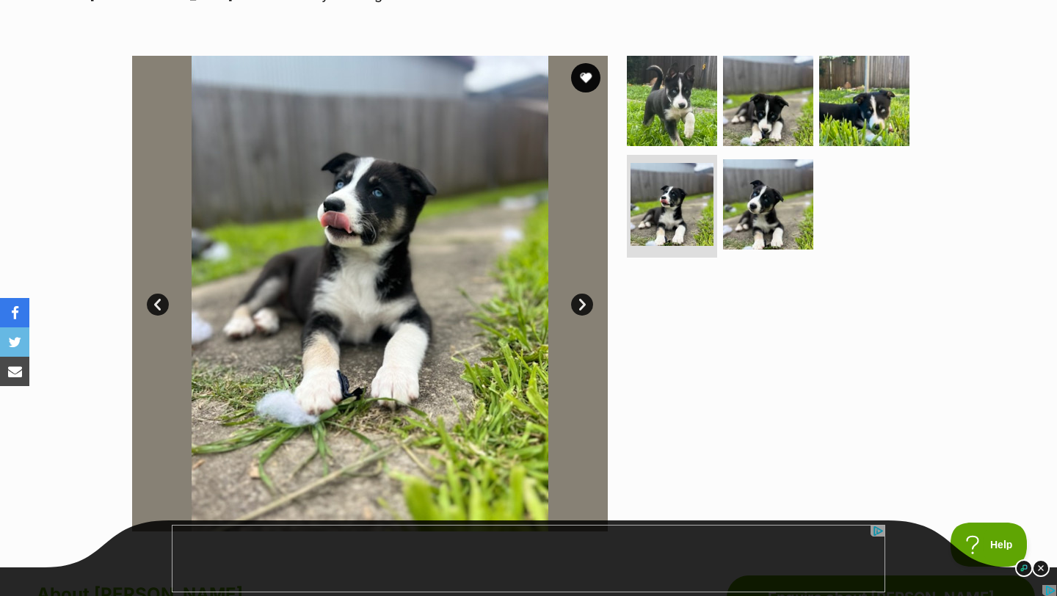
scroll to position [251, 0]
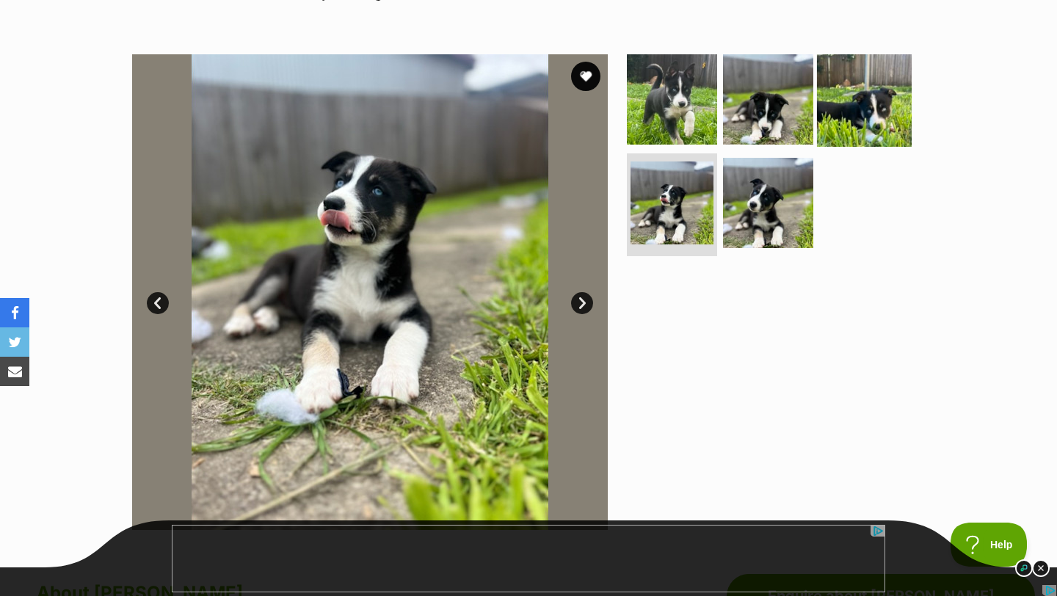
click at [863, 98] on img at bounding box center [864, 98] width 95 height 95
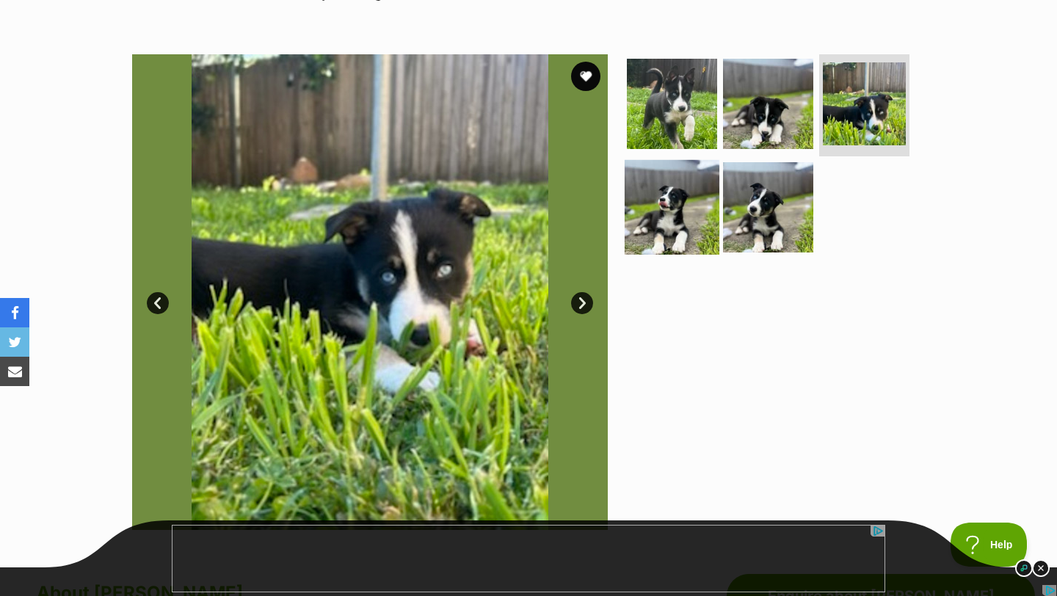
click at [684, 231] on img at bounding box center [672, 207] width 95 height 95
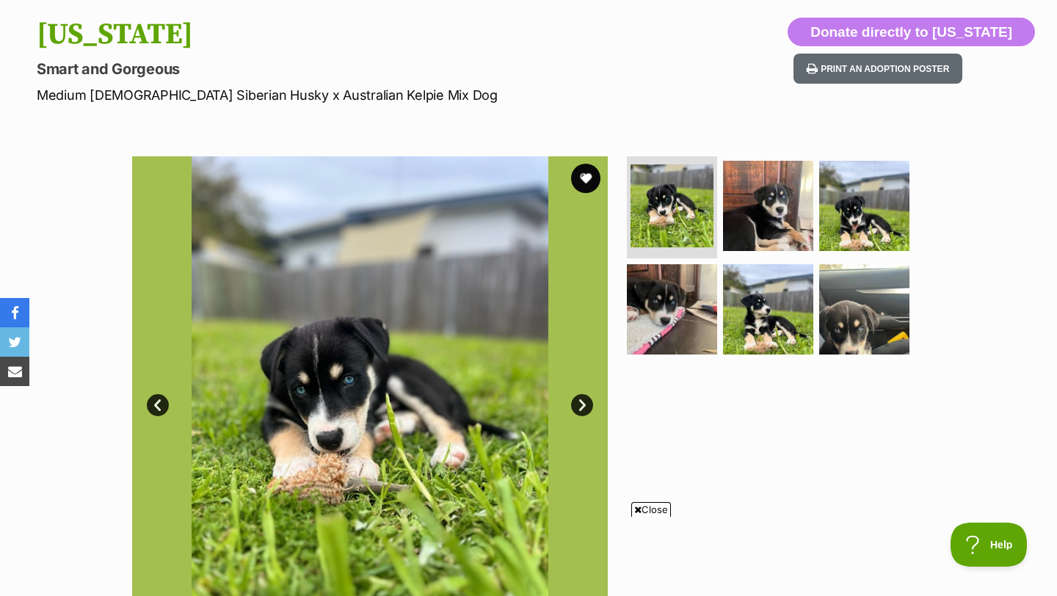
scroll to position [173, 0]
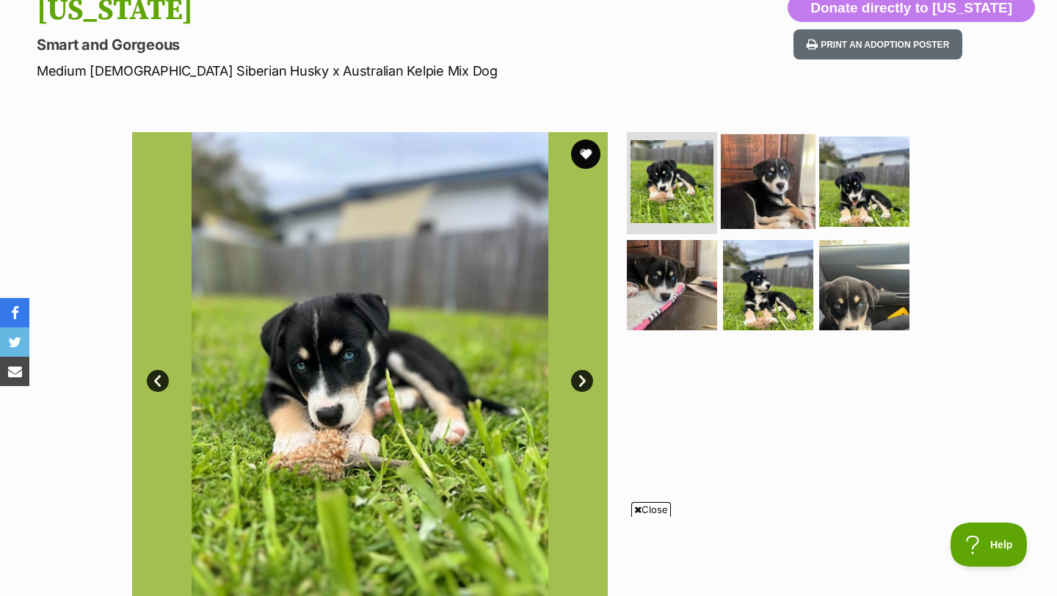
click at [766, 172] on img at bounding box center [768, 181] width 95 height 95
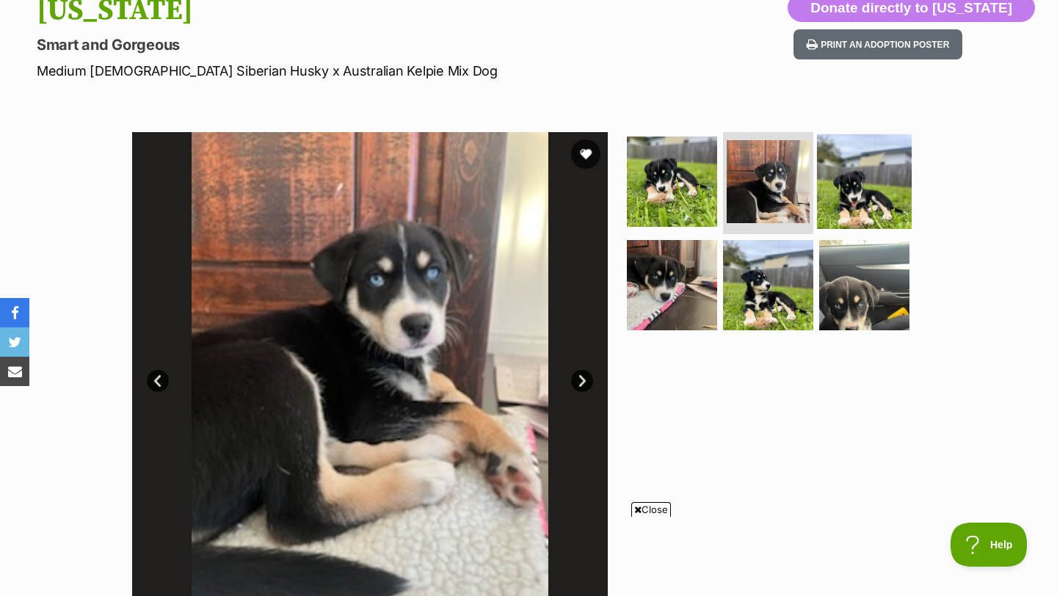
click at [867, 189] on img at bounding box center [864, 181] width 95 height 95
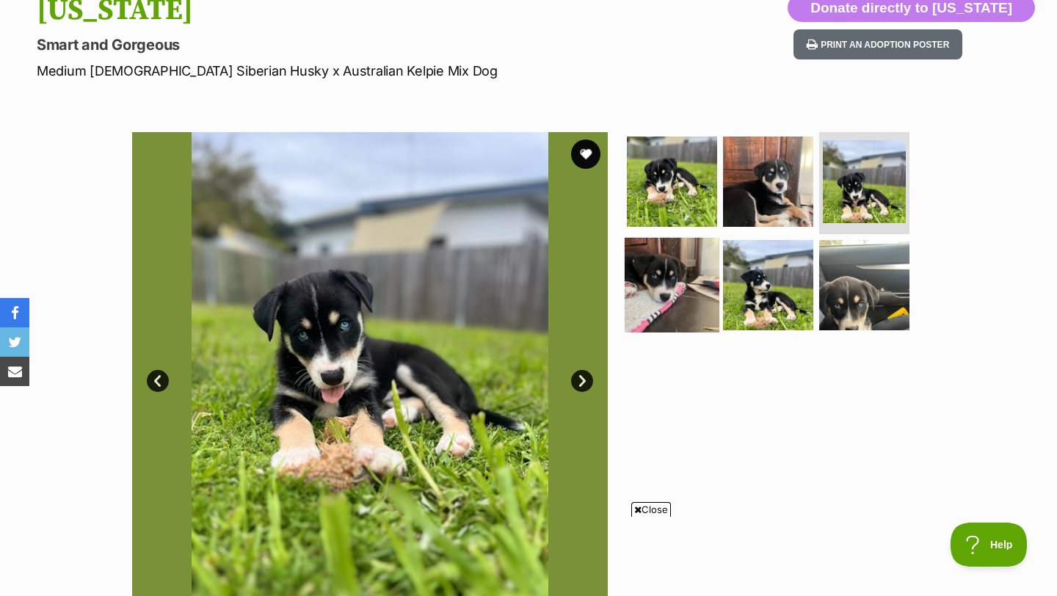
click at [664, 267] on img at bounding box center [672, 285] width 95 height 95
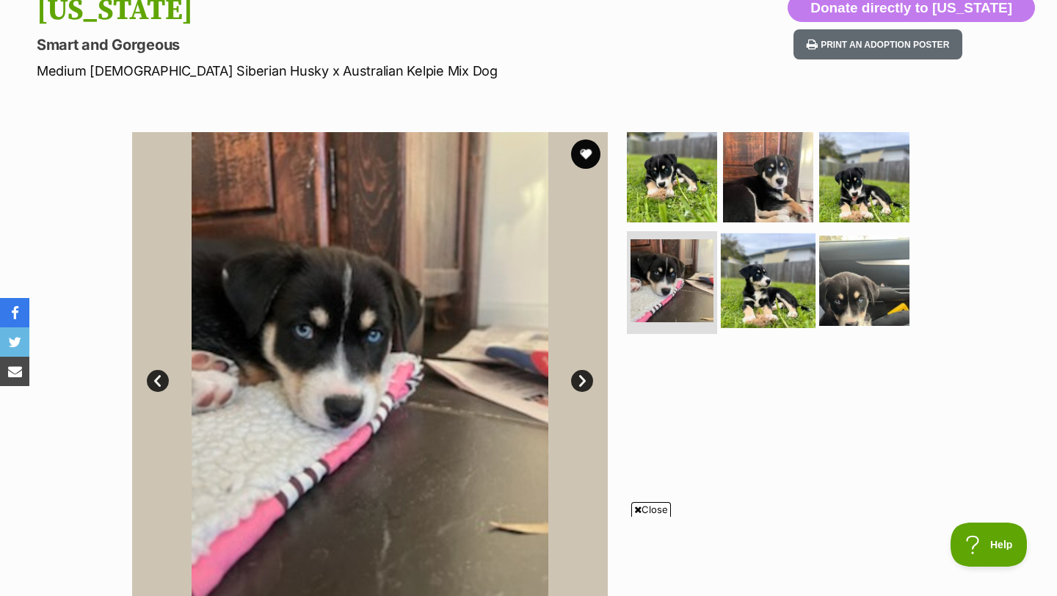
click at [737, 278] on img at bounding box center [768, 281] width 95 height 95
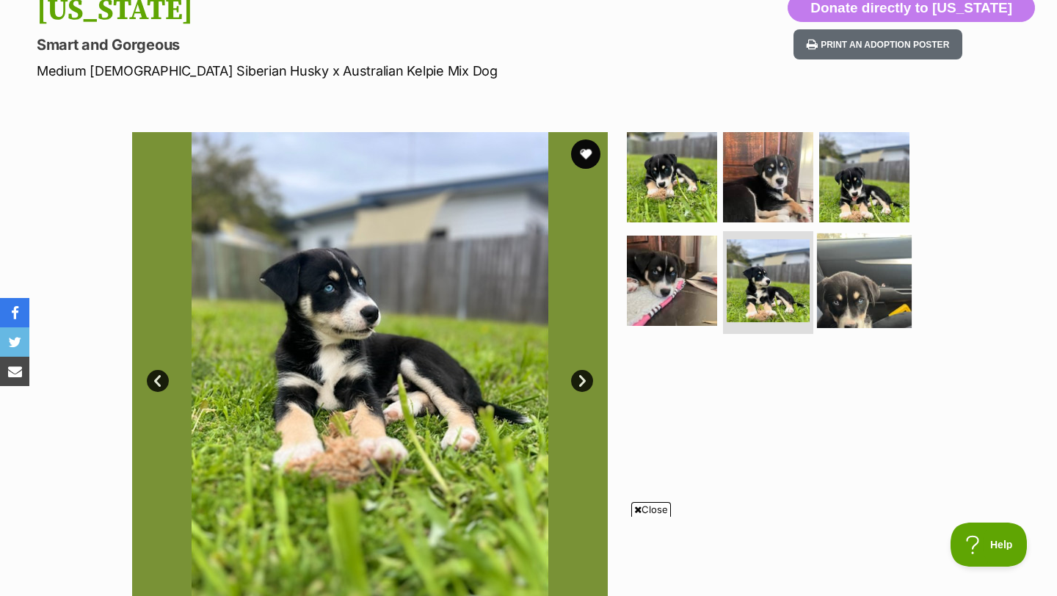
click at [850, 284] on img at bounding box center [864, 281] width 95 height 95
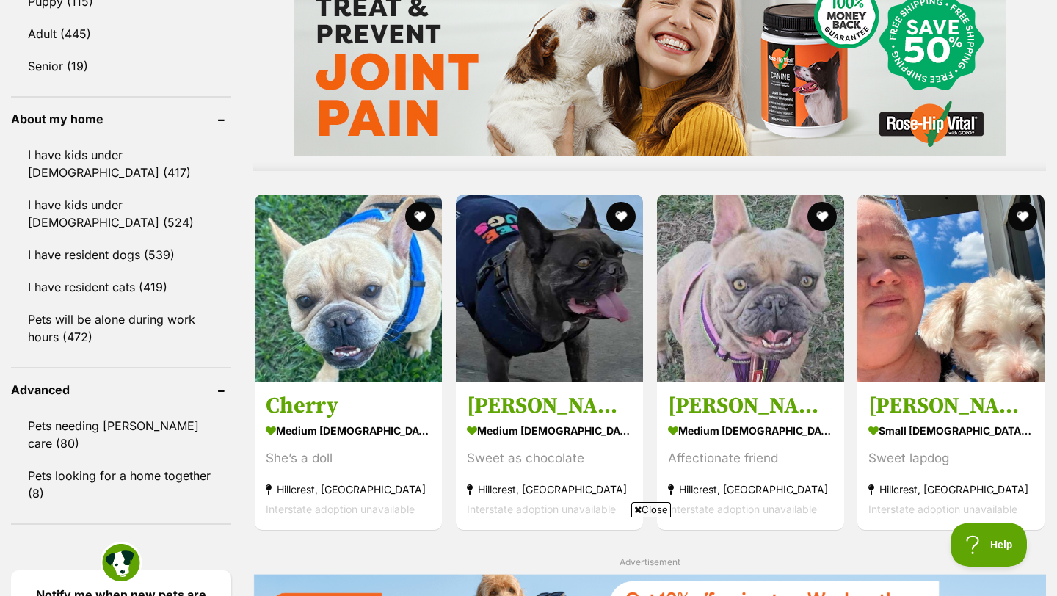
scroll to position [1240, 0]
